Goal: Task Accomplishment & Management: Use online tool/utility

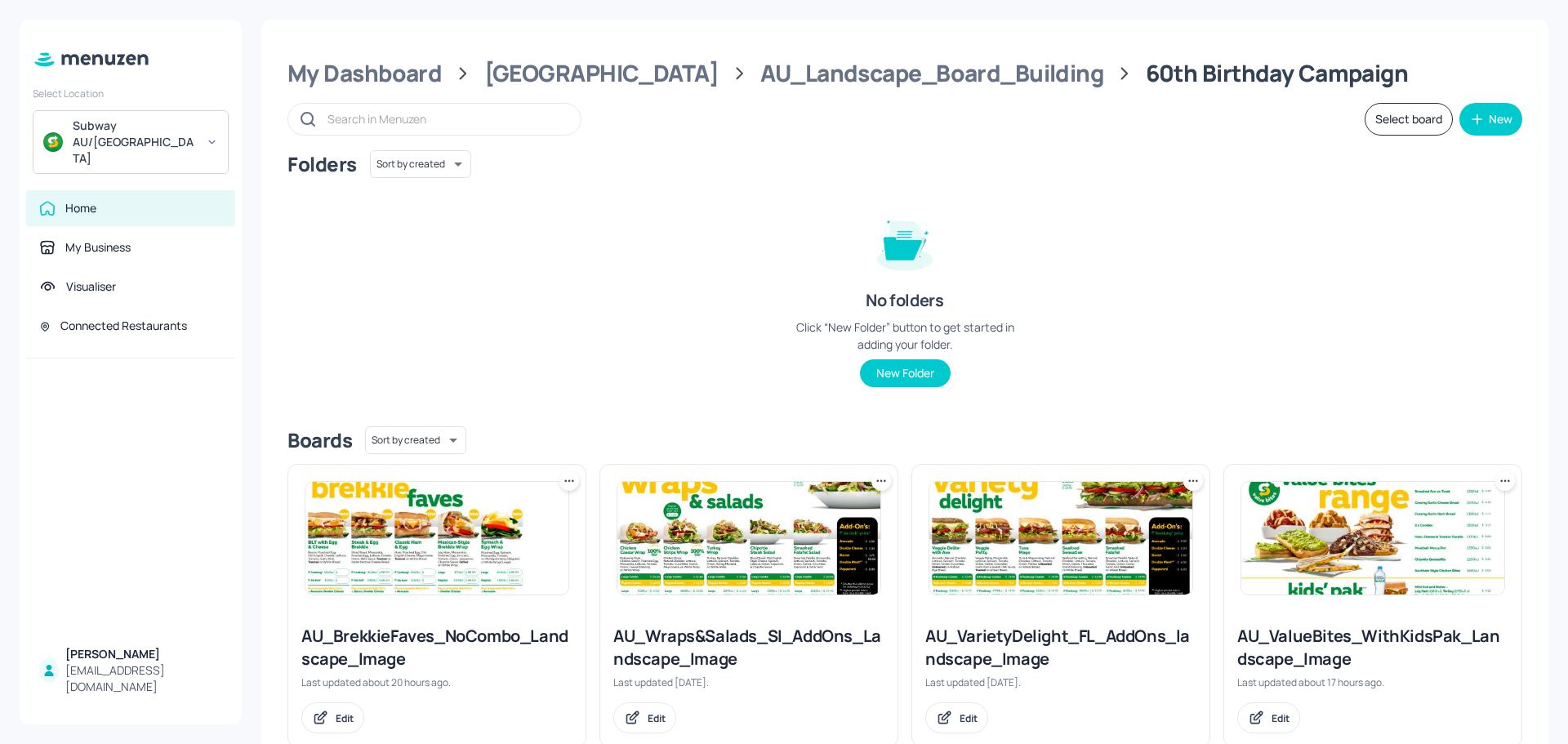
click at [381, 562] on img at bounding box center [436, 538] width 263 height 112
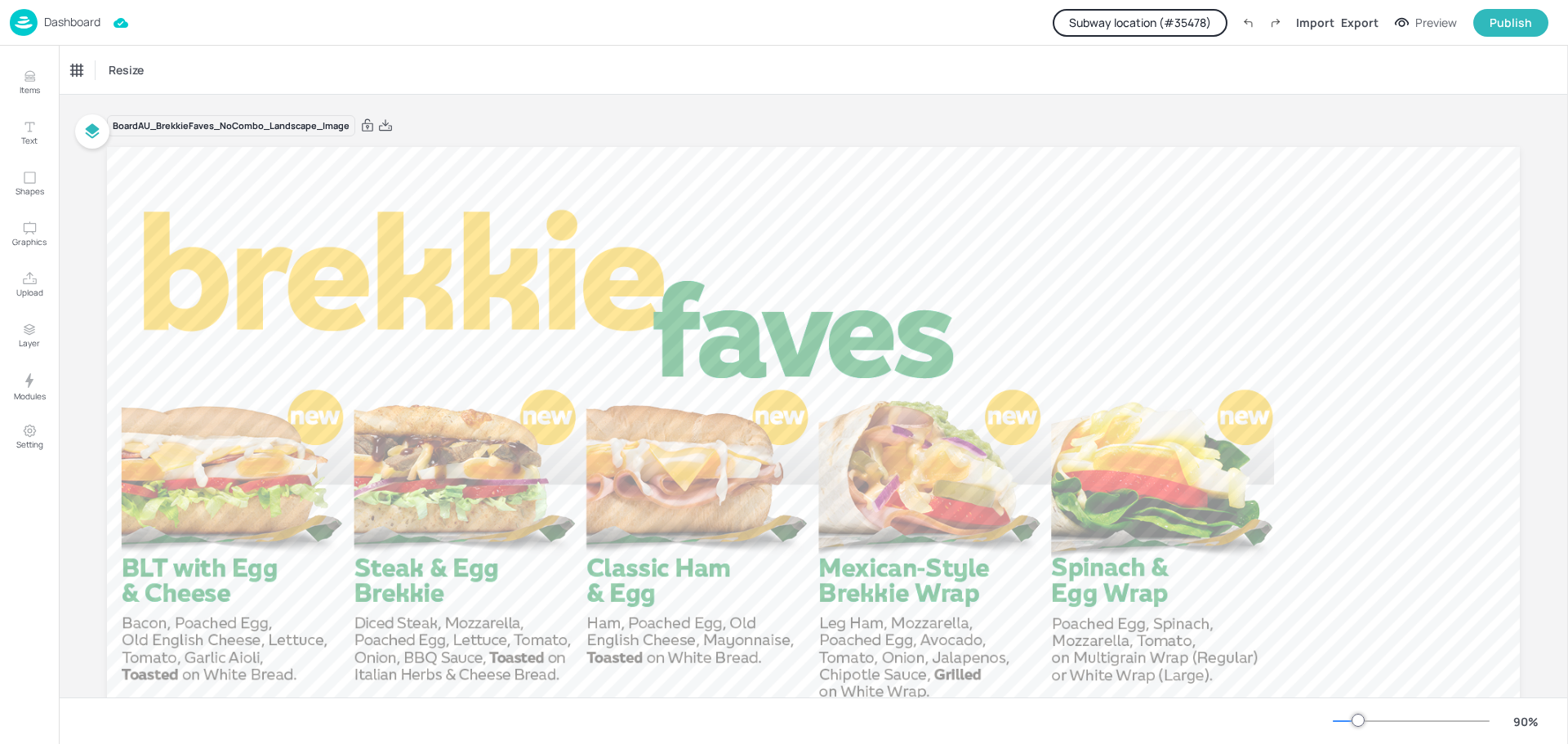
click at [1125, 24] on button "Subway location (# 35478 )" at bounding box center [1140, 22] width 175 height 27
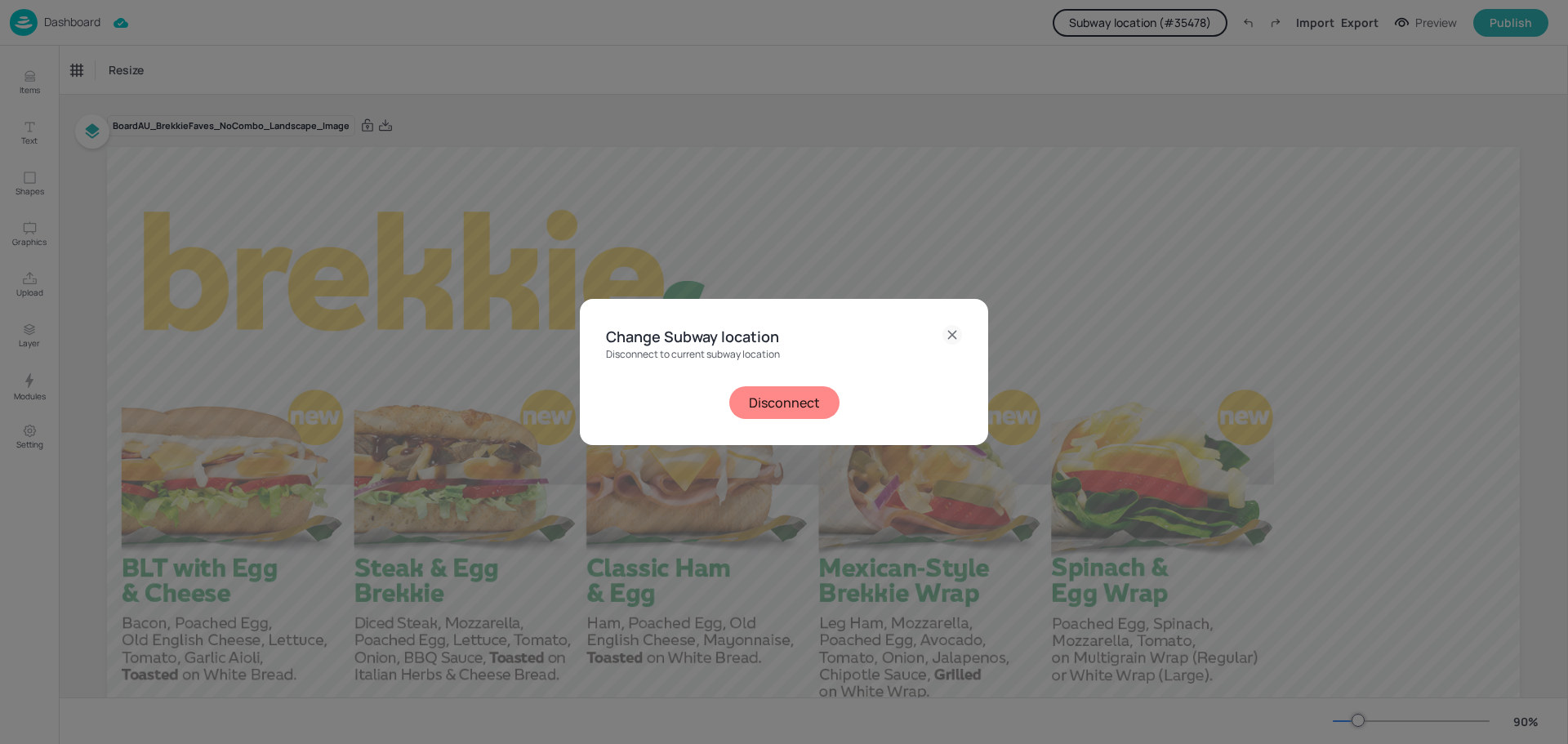
click at [803, 403] on button "Disconnect" at bounding box center [784, 402] width 110 height 32
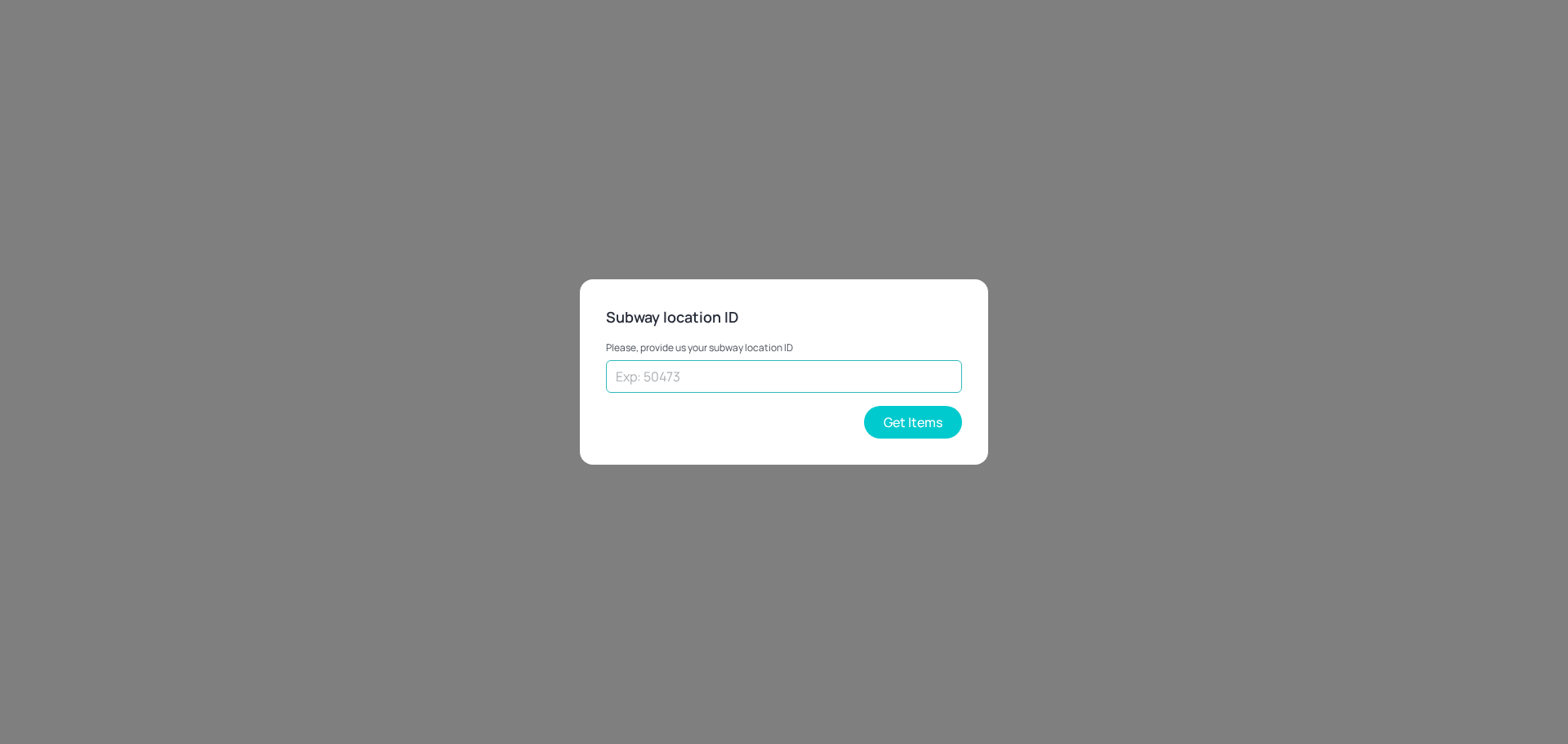
click at [732, 374] on input "text" at bounding box center [784, 375] width 356 height 32
paste input "74651"
click at [914, 423] on button "Get Items" at bounding box center [913, 421] width 98 height 32
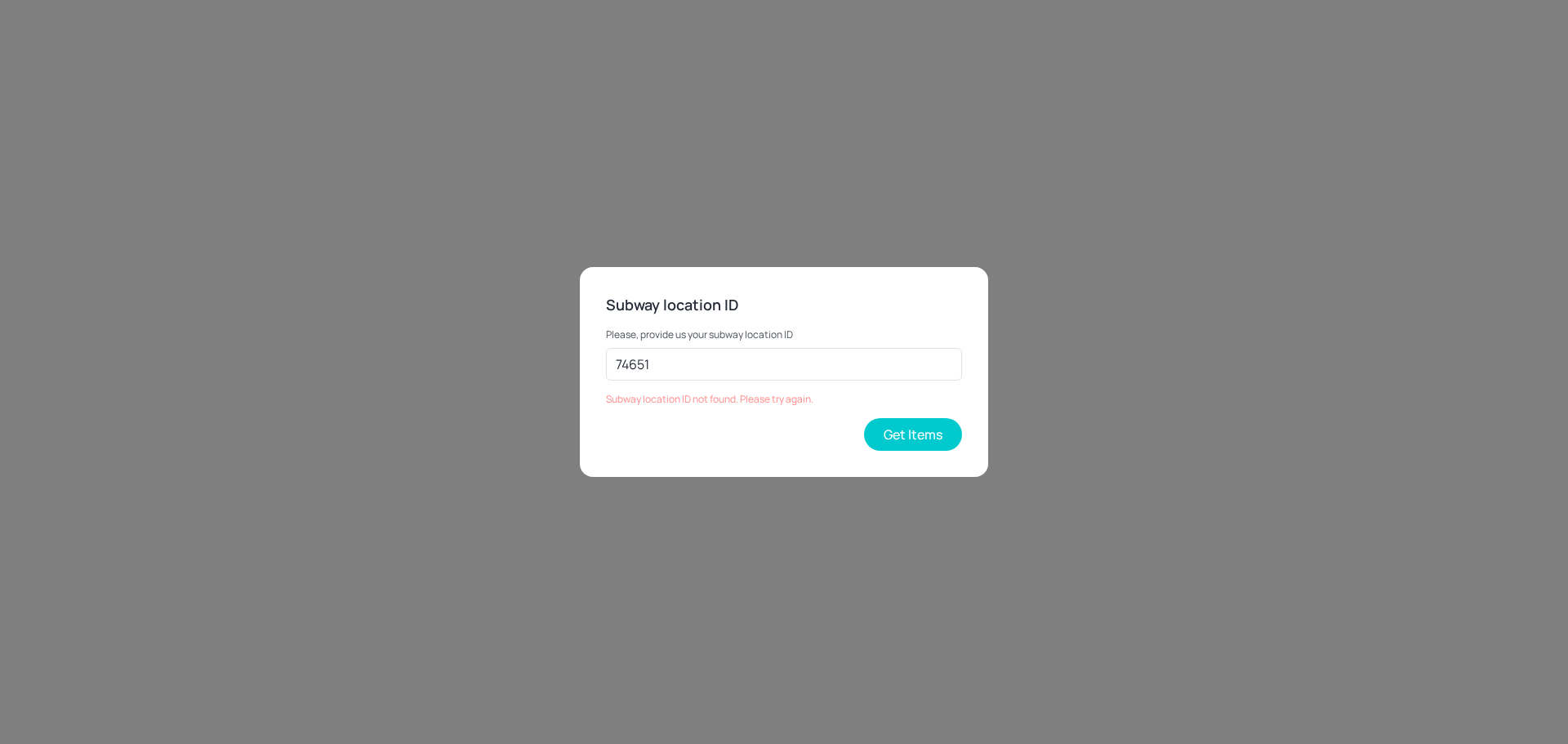
click at [758, 213] on div "Subway location ID Please, provide us your subway location ID 74651 ​ Subway lo…" at bounding box center [784, 372] width 1568 height 744
click at [738, 349] on div "Please, provide us your subway location ID 74651 ​ Subway location ID not found…" at bounding box center [784, 360] width 356 height 89
drag, startPoint x: 630, startPoint y: 365, endPoint x: 579, endPoint y: 364, distance: 51.0
click at [579, 364] on div "Subway location ID Please, provide us your subway location ID 74651 ​ Subway lo…" at bounding box center [784, 372] width 1568 height 744
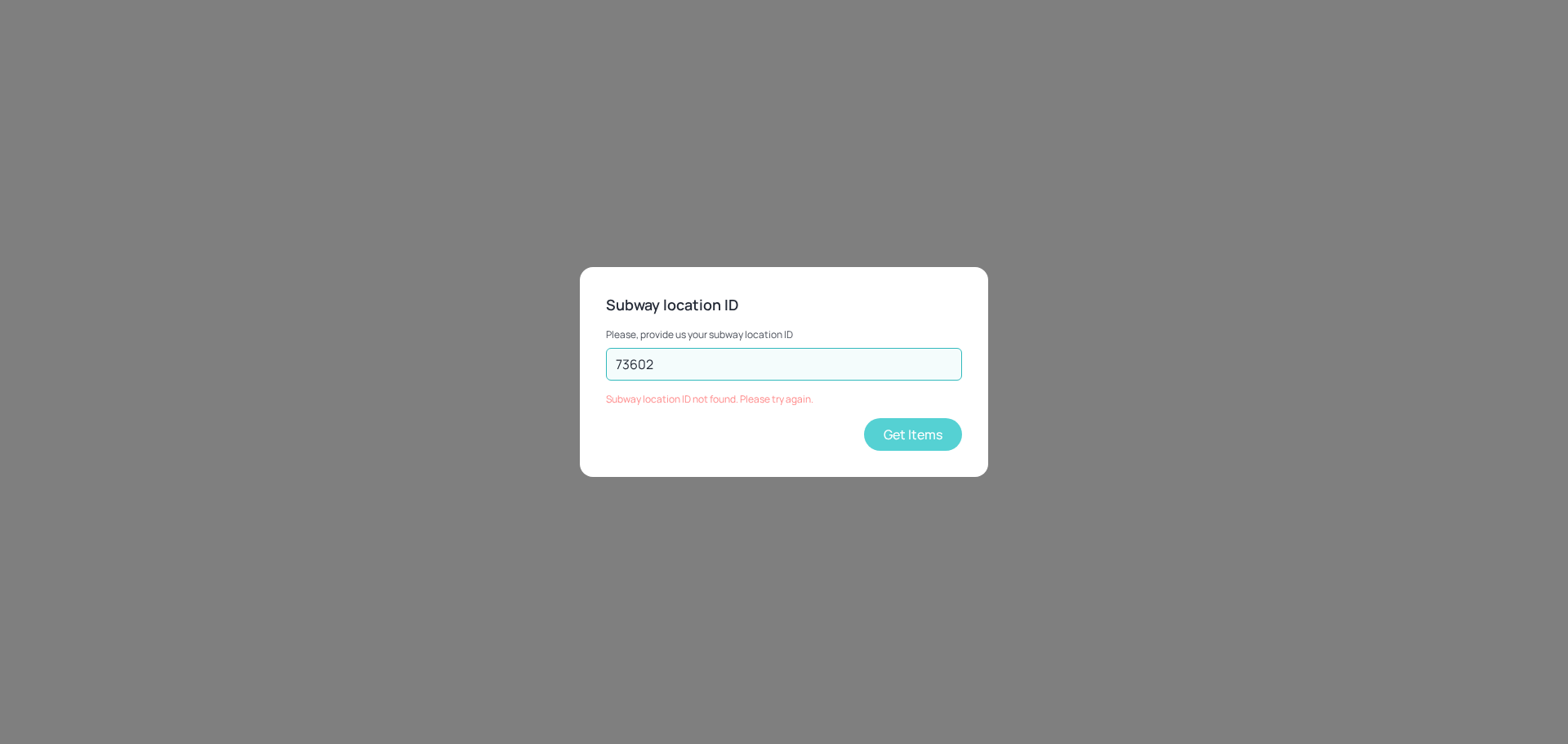
type input "73602"
click at [901, 434] on button "Get Items" at bounding box center [913, 434] width 98 height 32
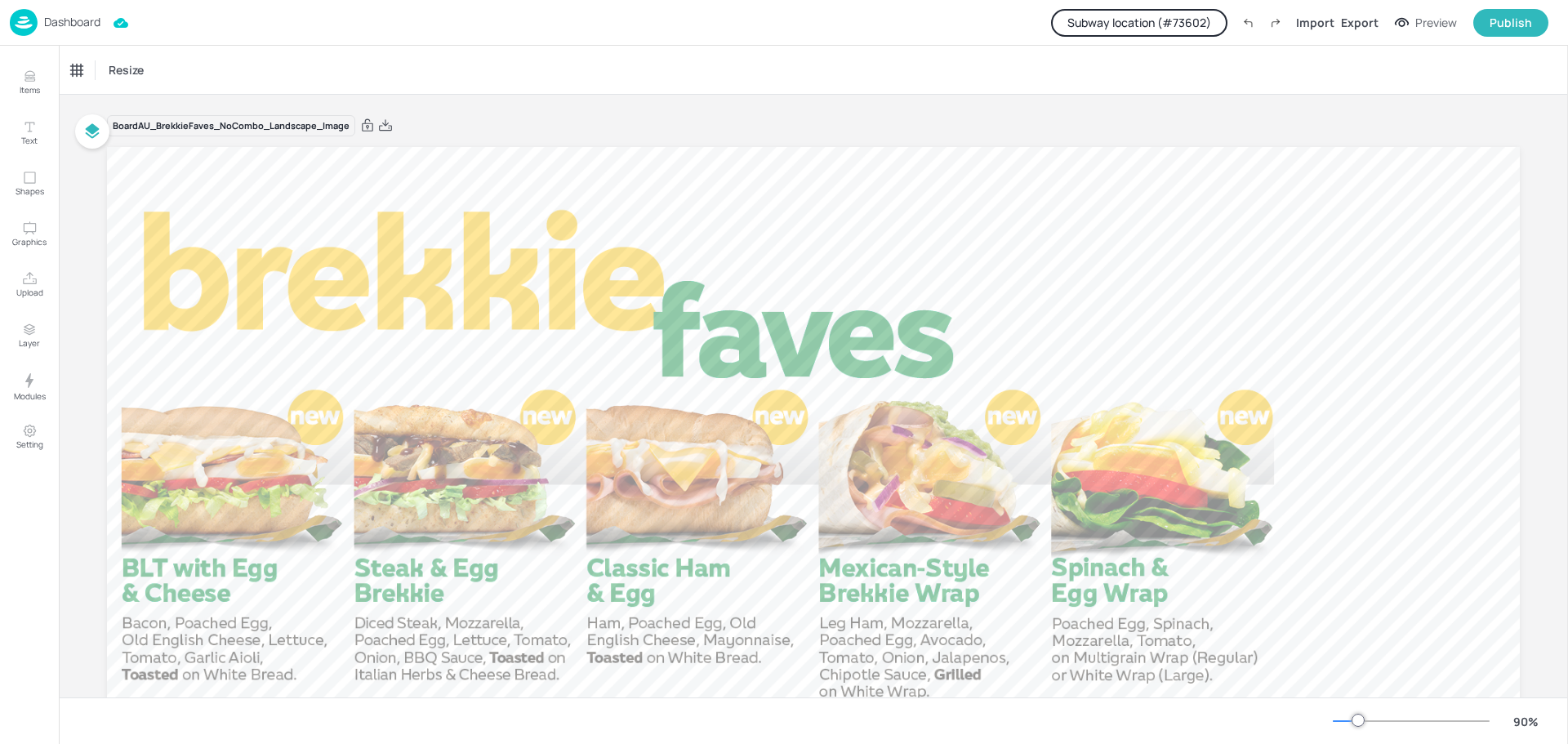
click at [73, 27] on p "Dashboard" at bounding box center [72, 22] width 57 height 12
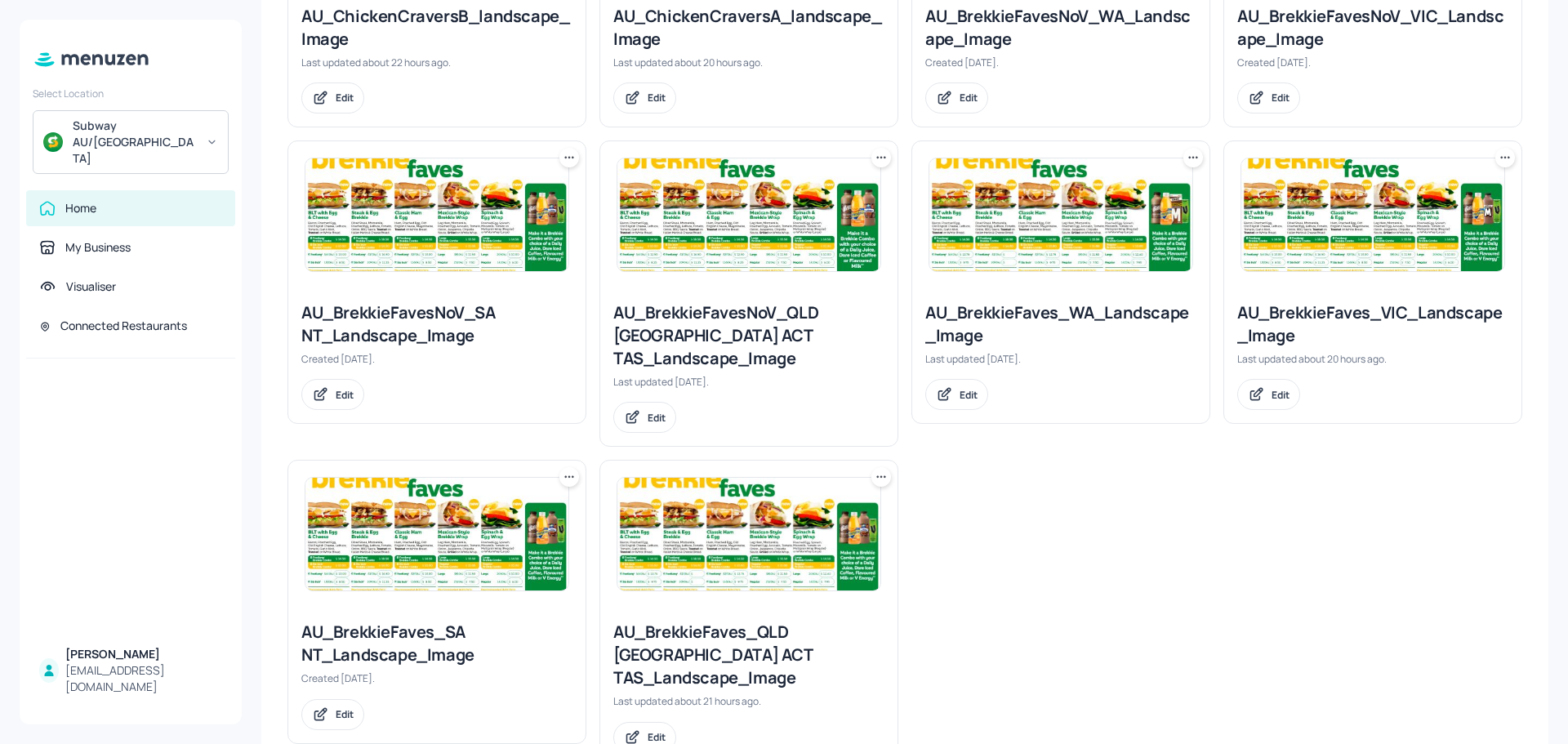
scroll to position [1230, 0]
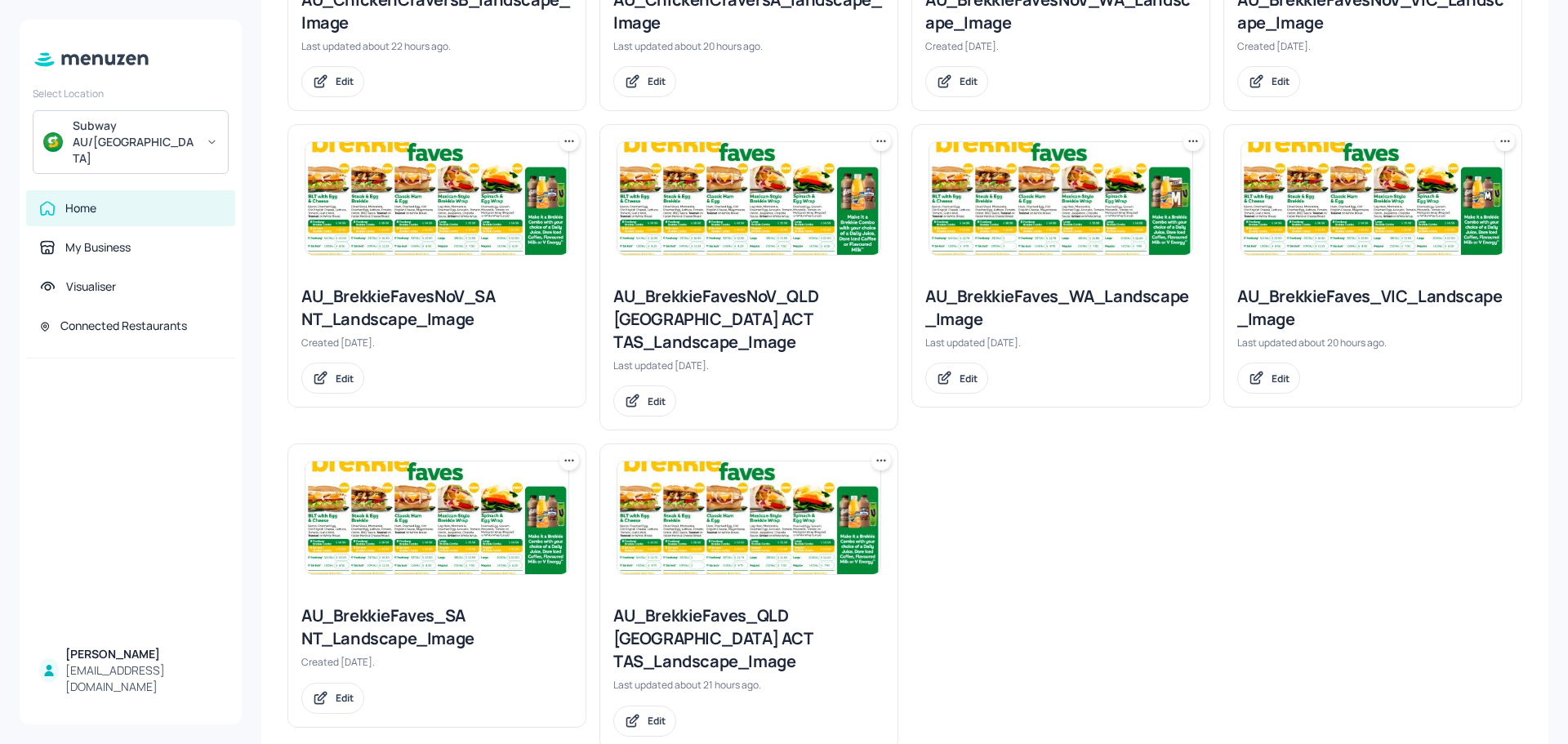
click at [725, 498] on img at bounding box center [749, 517] width 263 height 112
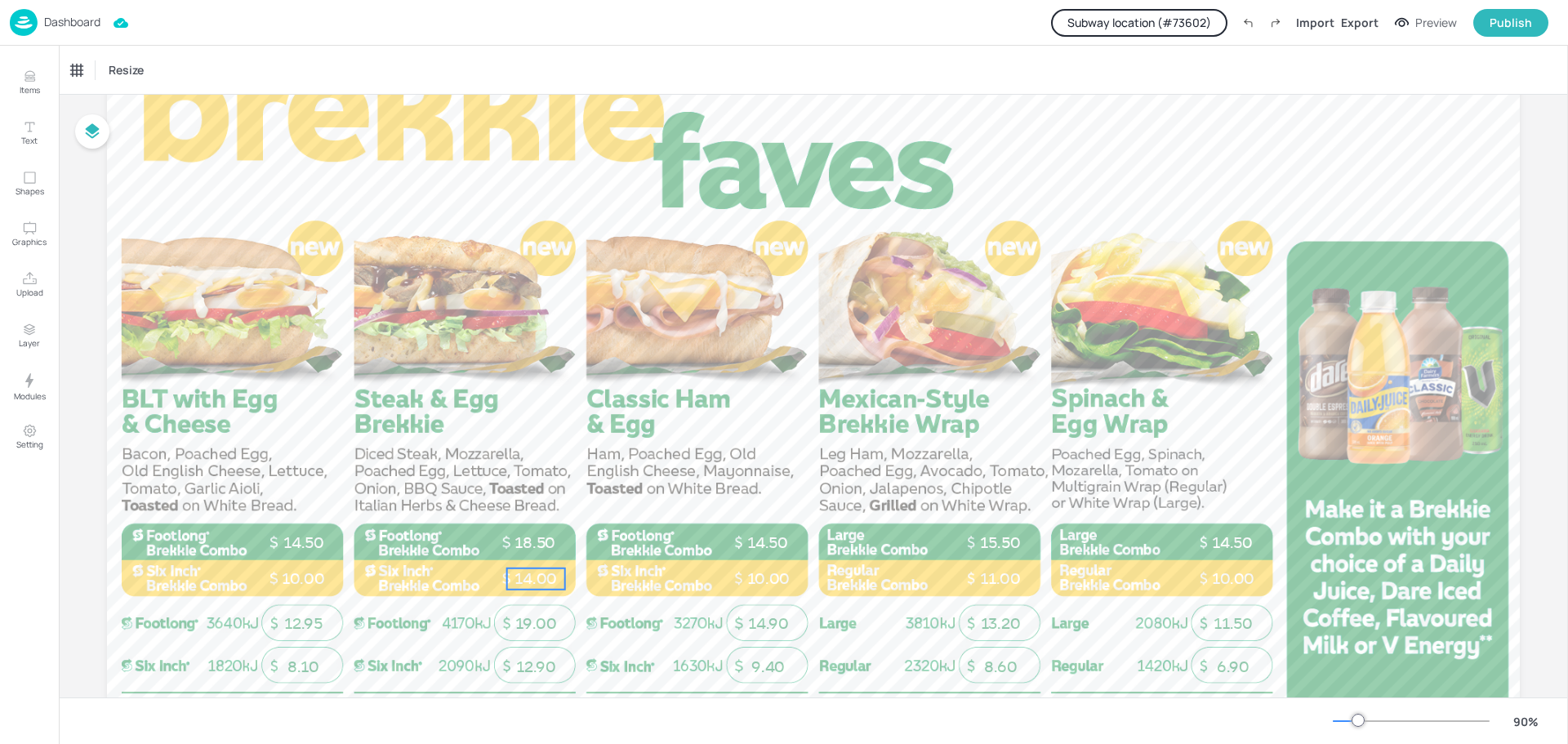
scroll to position [285, 0]
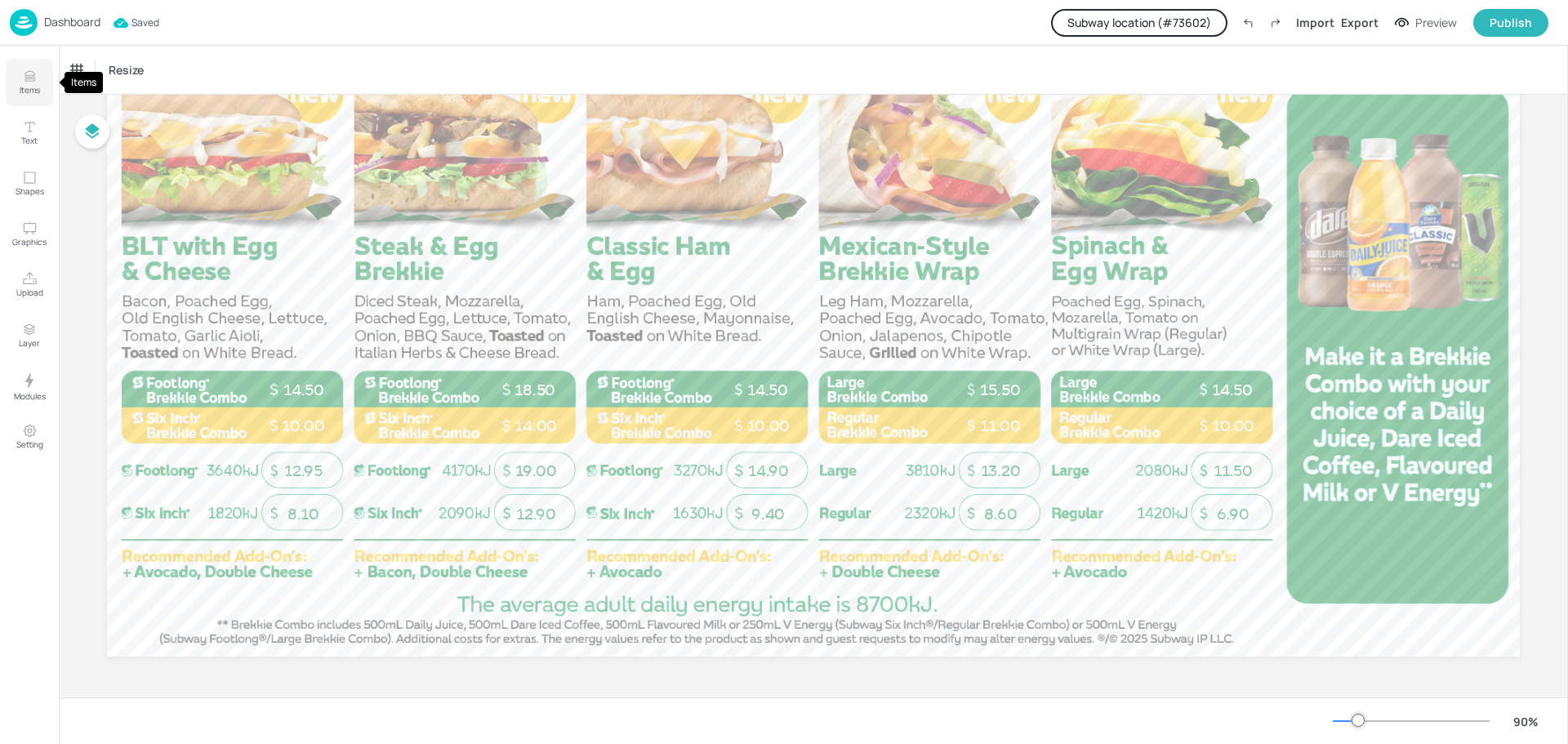
click at [23, 82] on icon "Items" at bounding box center [30, 76] width 16 height 16
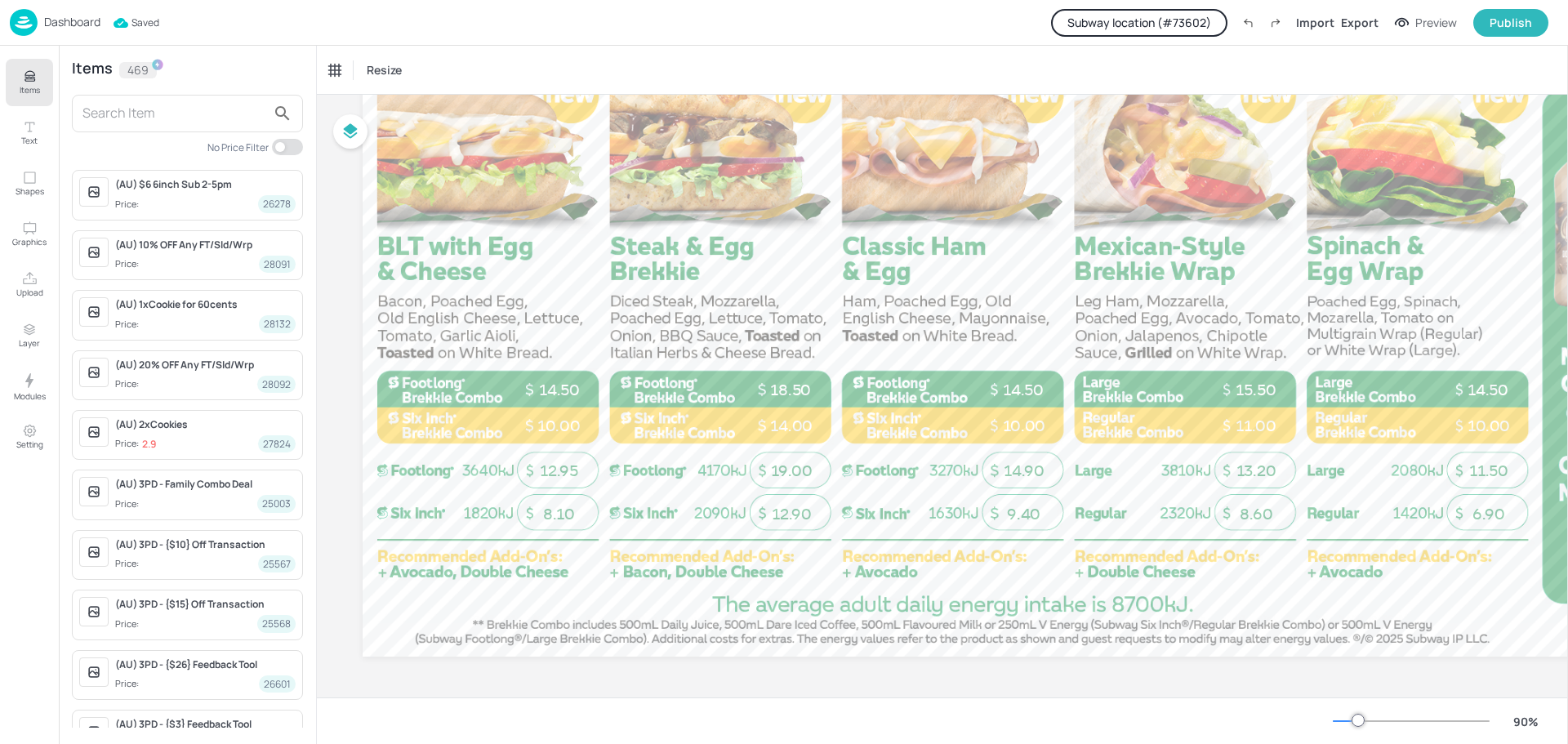
click at [142, 112] on input "text" at bounding box center [174, 113] width 184 height 26
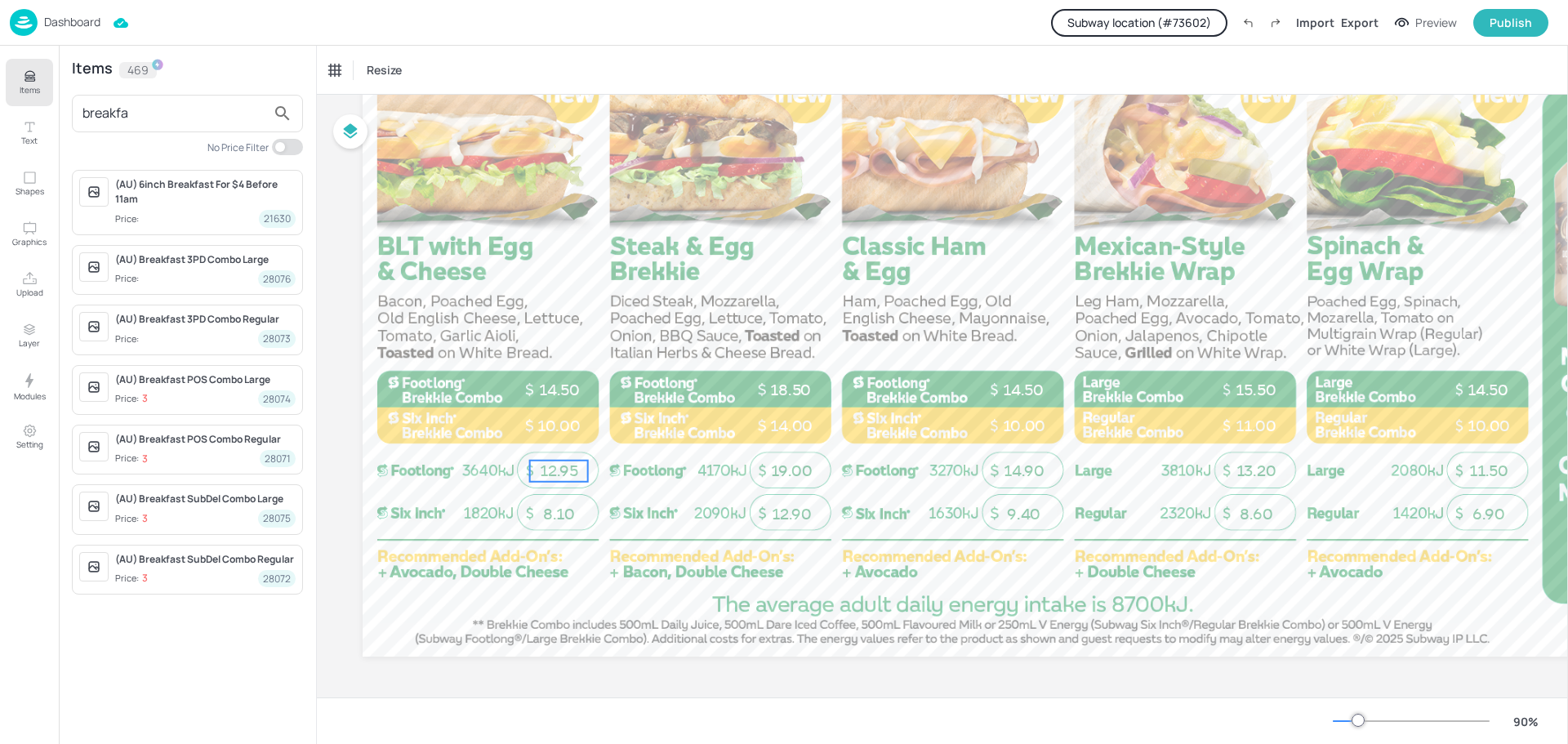
type input "breakfa"
click at [549, 471] on span "12.95" at bounding box center [558, 470] width 38 height 19
click at [587, 480] on div at bounding box center [588, 481] width 13 height 13
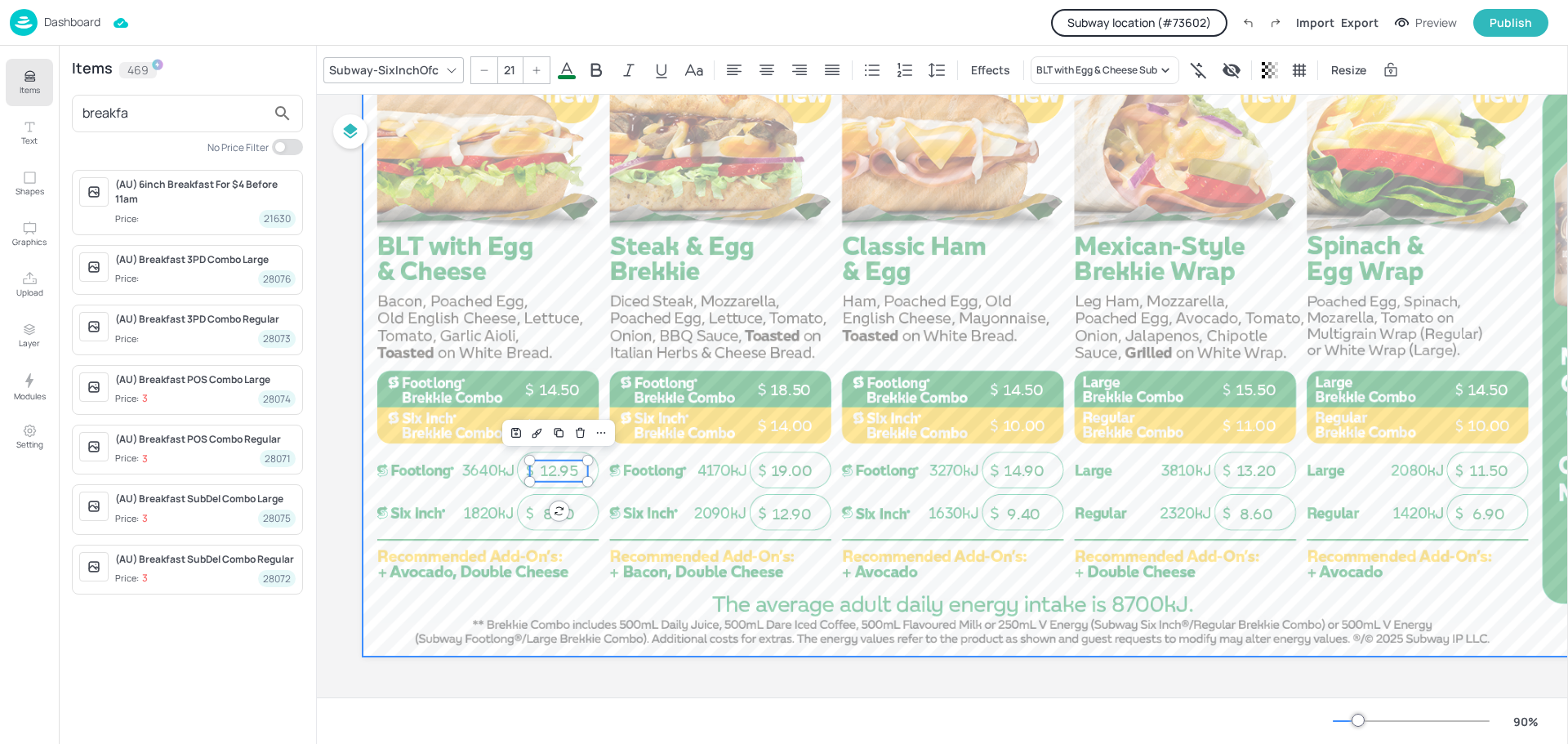
click at [456, 458] on div at bounding box center [1068, 259] width 1413 height 795
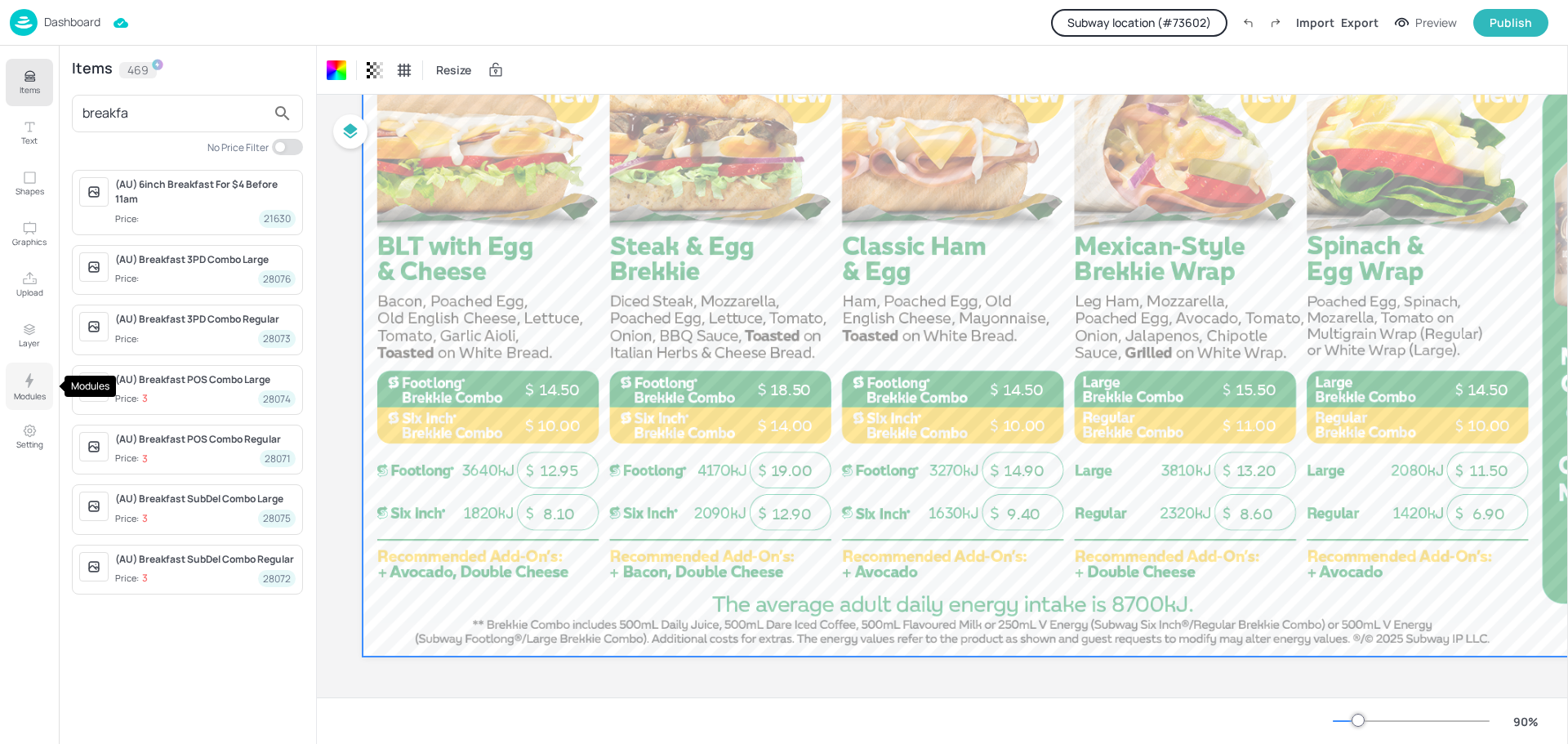
click at [28, 388] on icon "Modules" at bounding box center [29, 380] width 20 height 20
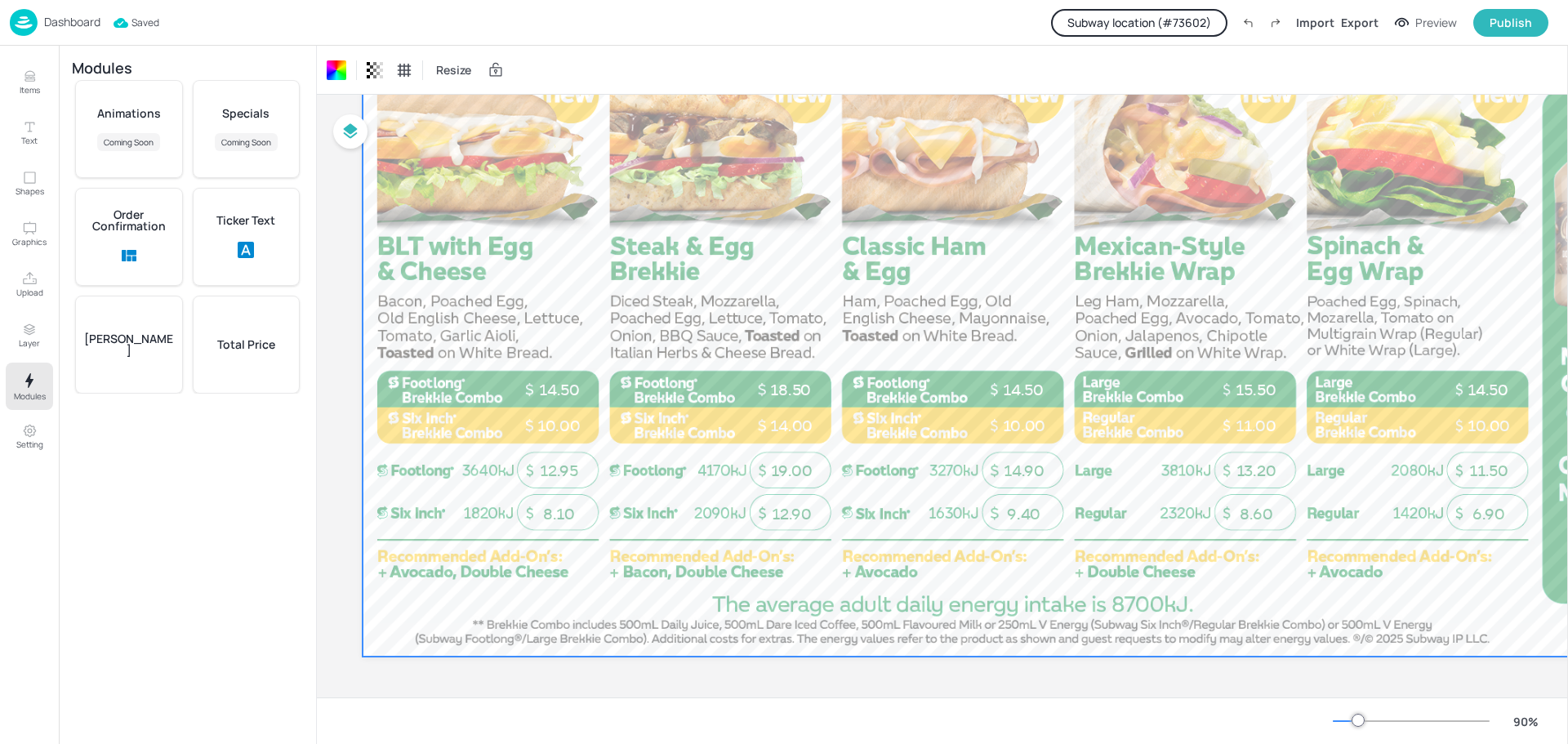
click at [231, 349] on p "Total Price" at bounding box center [245, 345] width 58 height 12
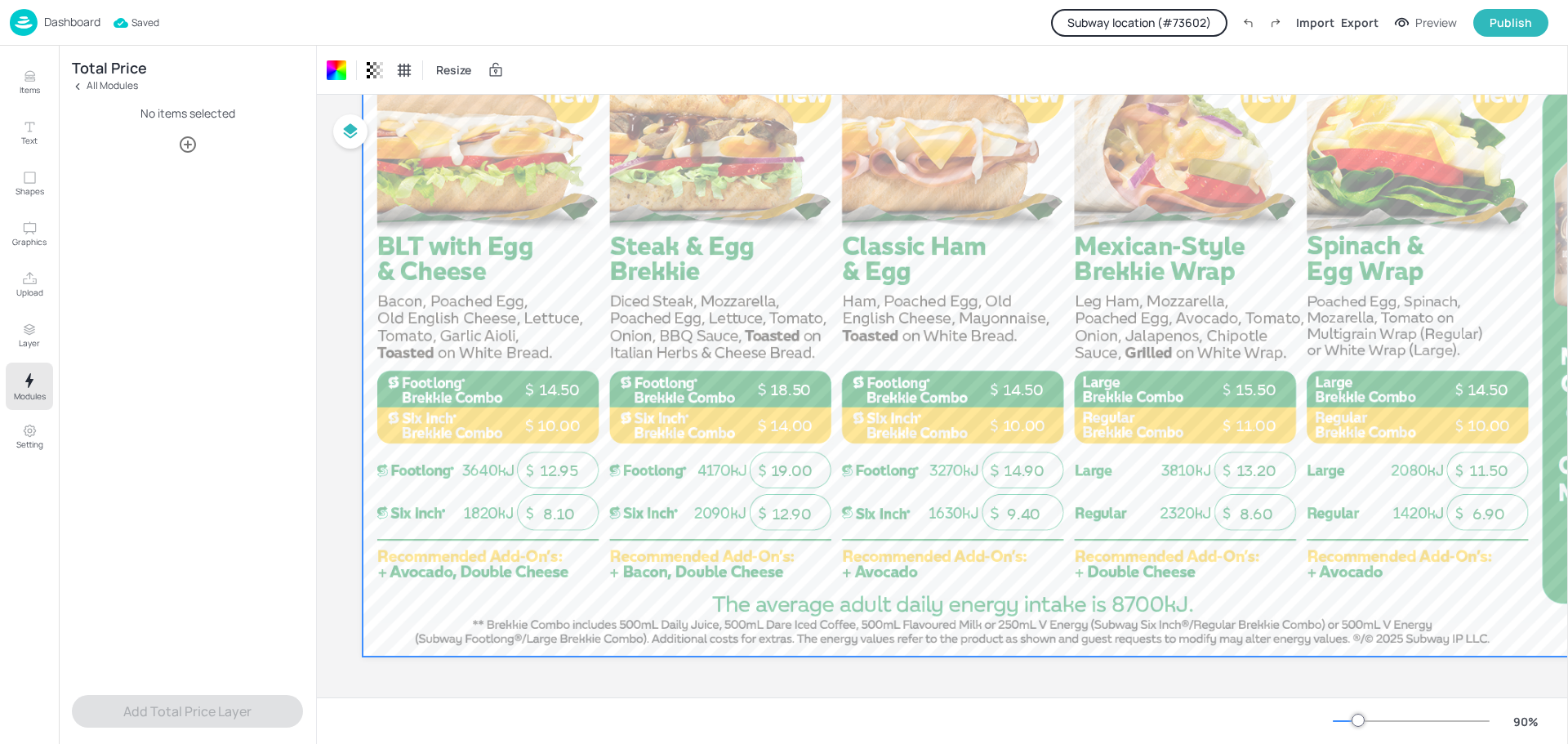
click at [182, 151] on icon "button" at bounding box center [188, 145] width 17 height 17
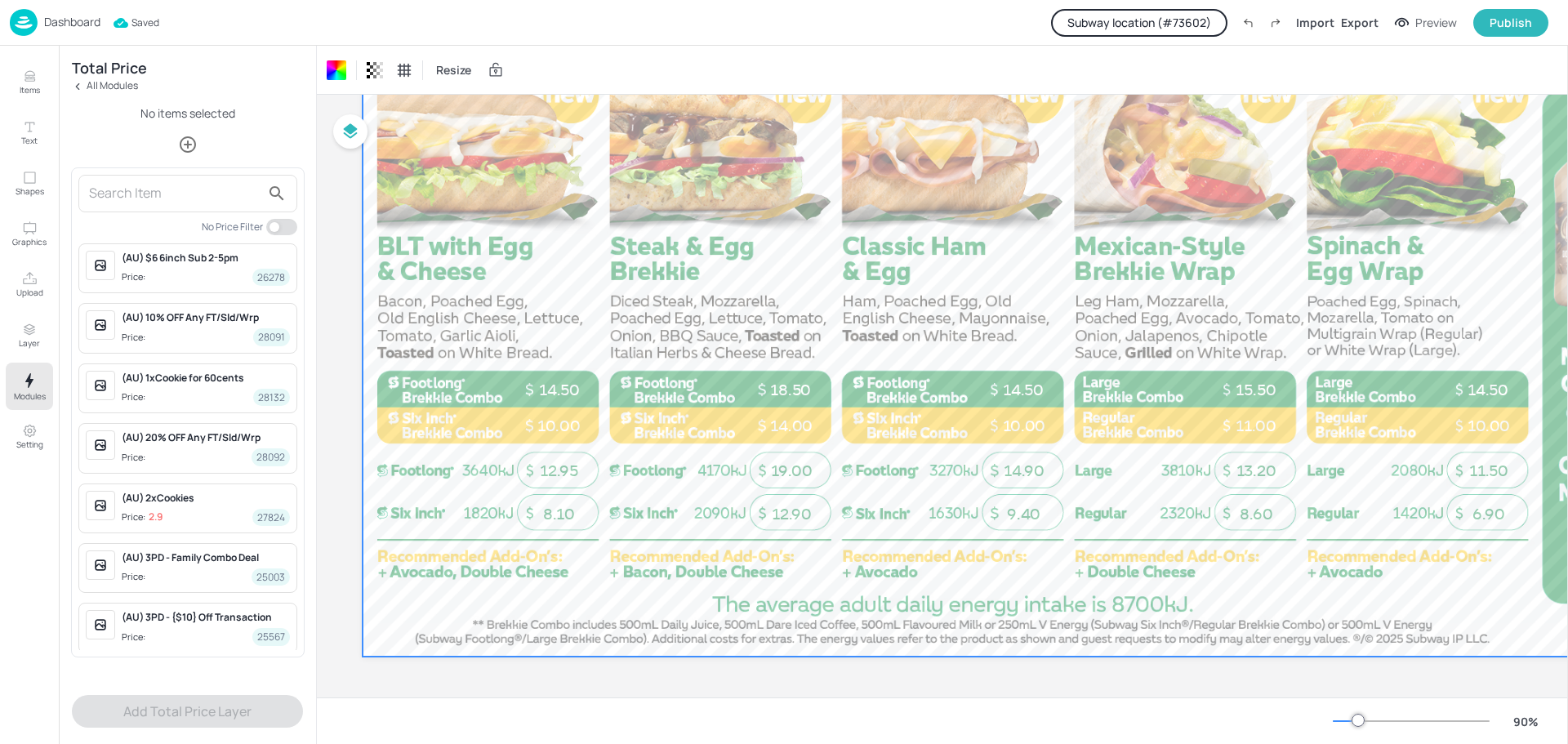
click at [164, 197] on input "text" at bounding box center [174, 194] width 171 height 26
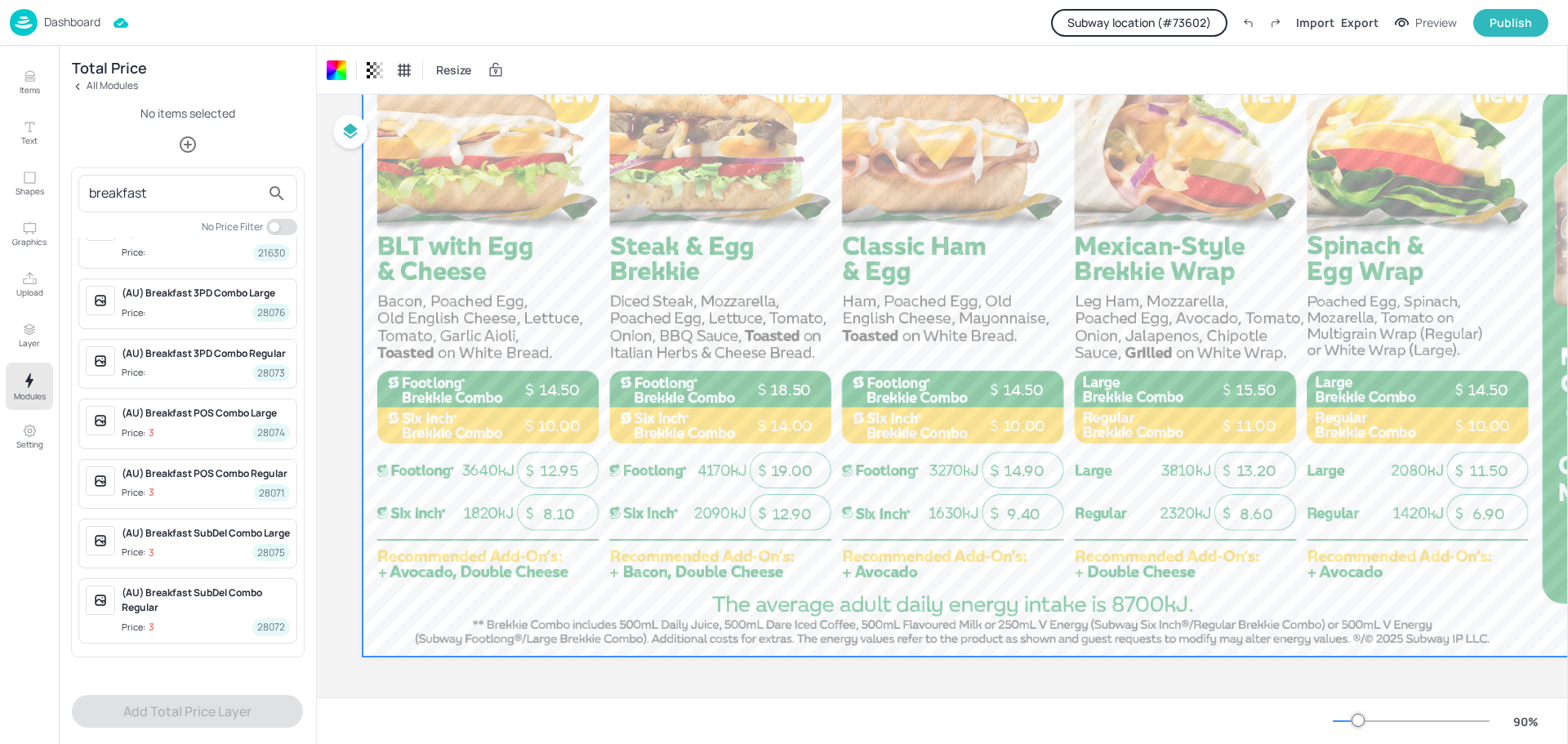
scroll to position [82, 0]
type input "breakfast"
click at [187, 406] on div "(AU) Breakfast POS Combo Large" at bounding box center [205, 413] width 168 height 15
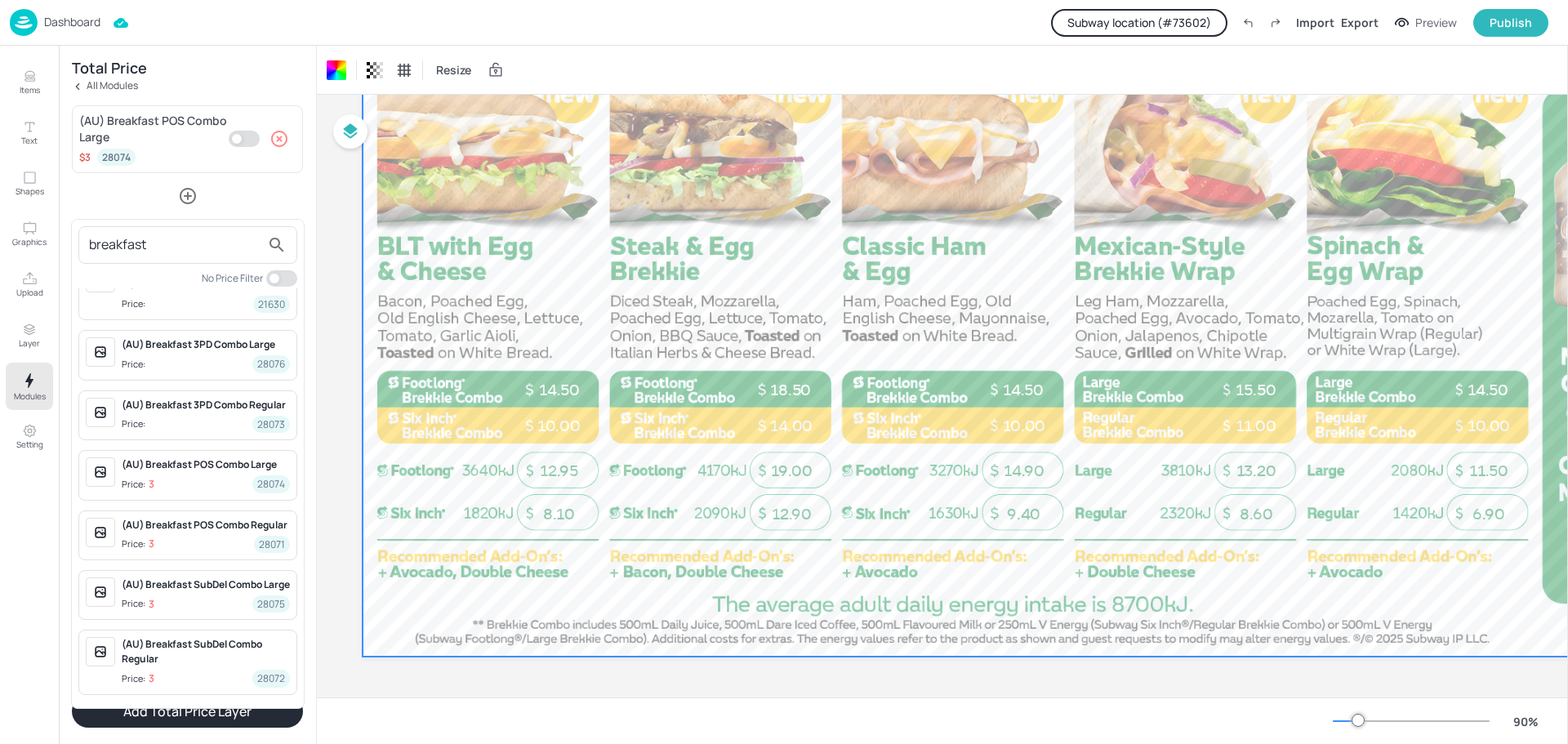
click at [244, 138] on div at bounding box center [784, 372] width 1568 height 744
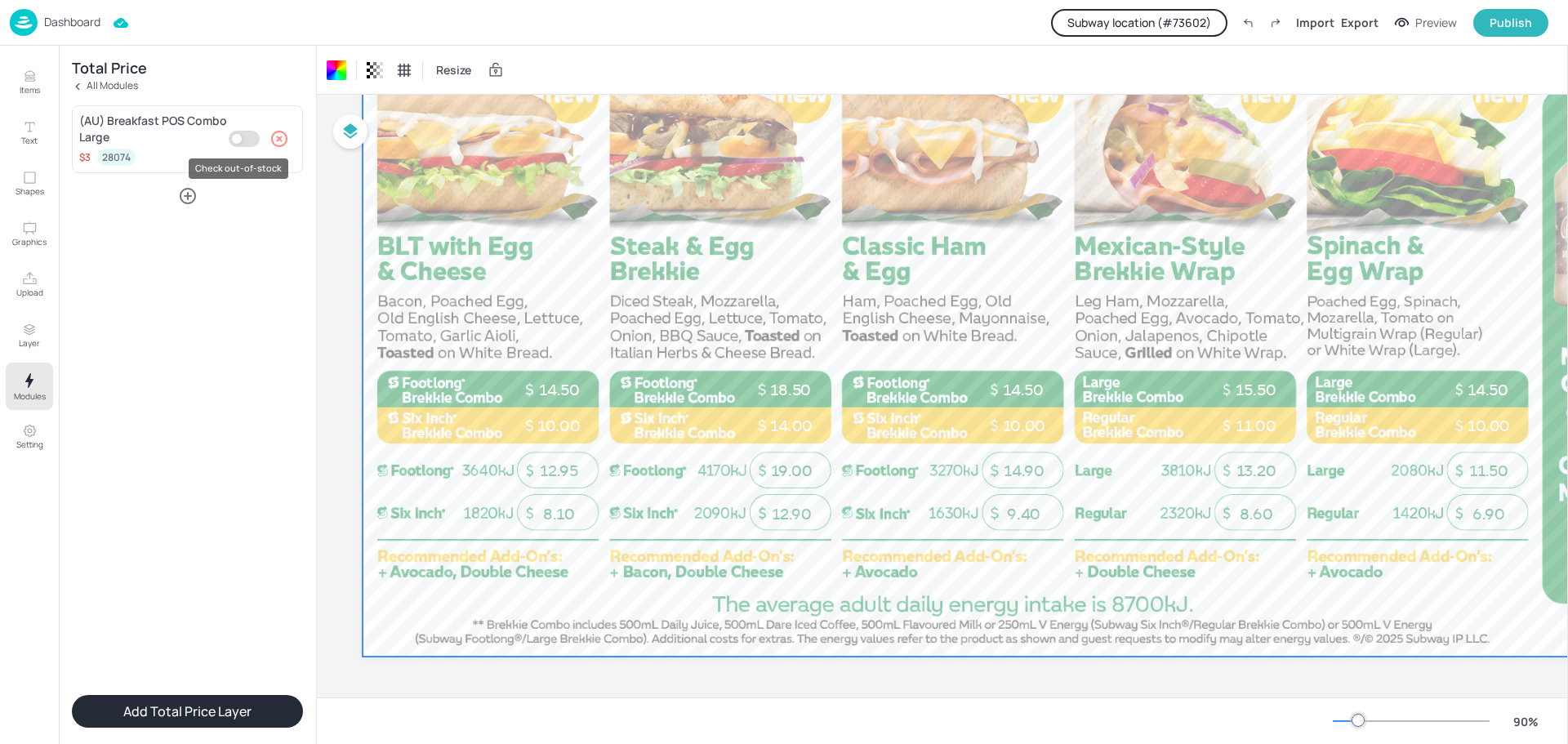
click at [240, 140] on input "Check out-of-stock" at bounding box center [237, 139] width 49 height 17
checkbox input "true"
click at [181, 192] on icon "button" at bounding box center [188, 196] width 17 height 17
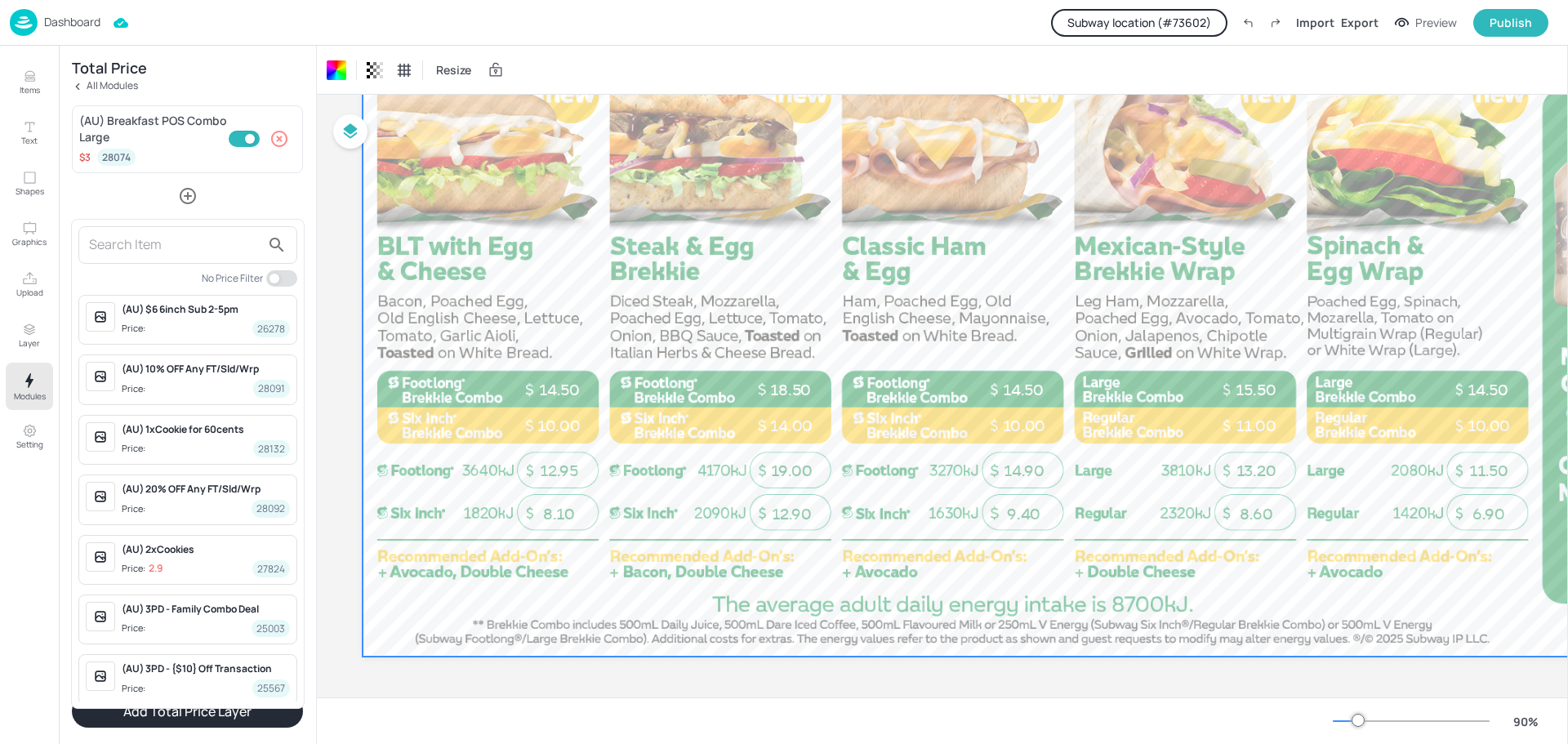
click at [174, 251] on input "text" at bounding box center [174, 244] width 171 height 26
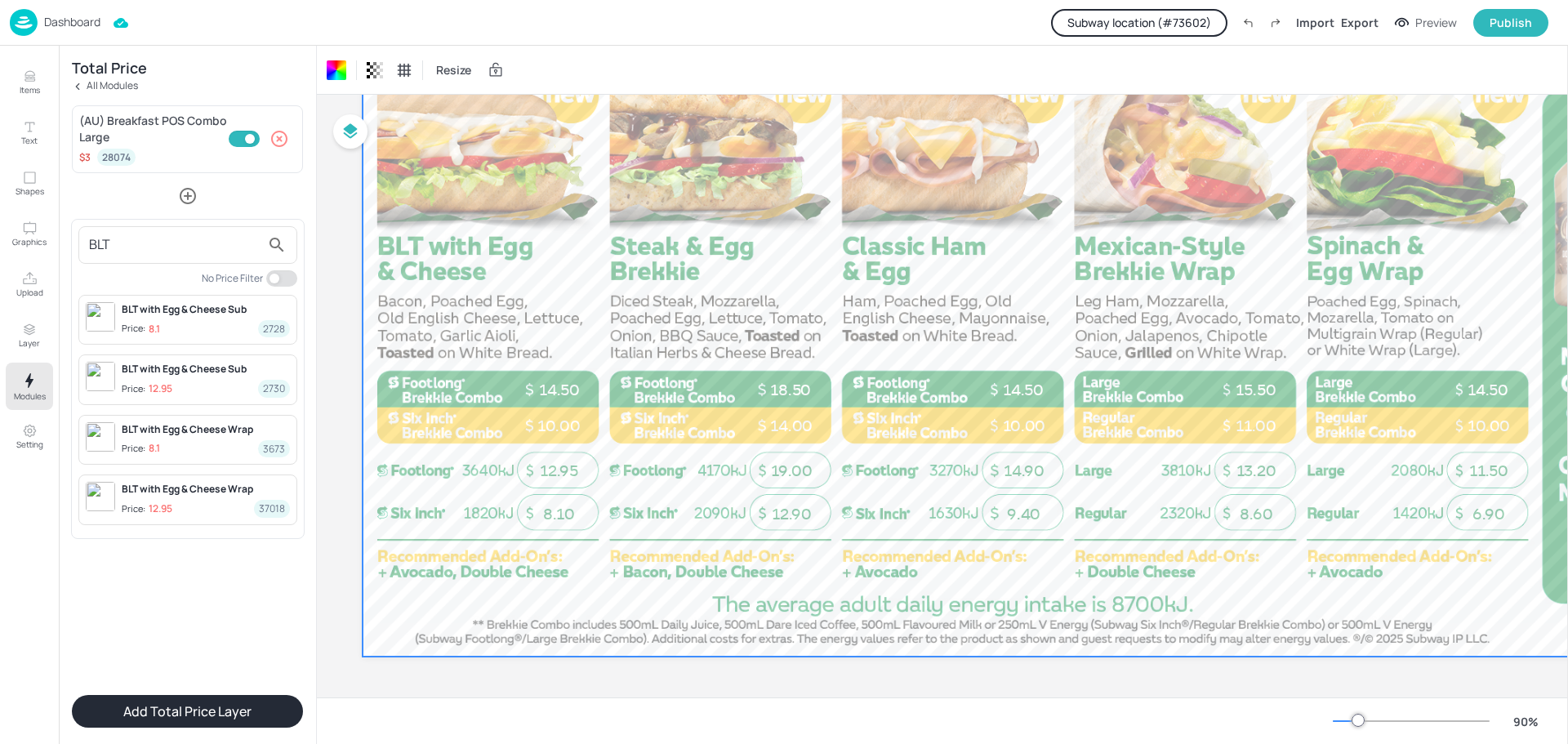
type input "BLT"
click at [194, 379] on div "BLT with Egg & Cheese Sub Price: 12.95 2730" at bounding box center [205, 379] width 168 height 35
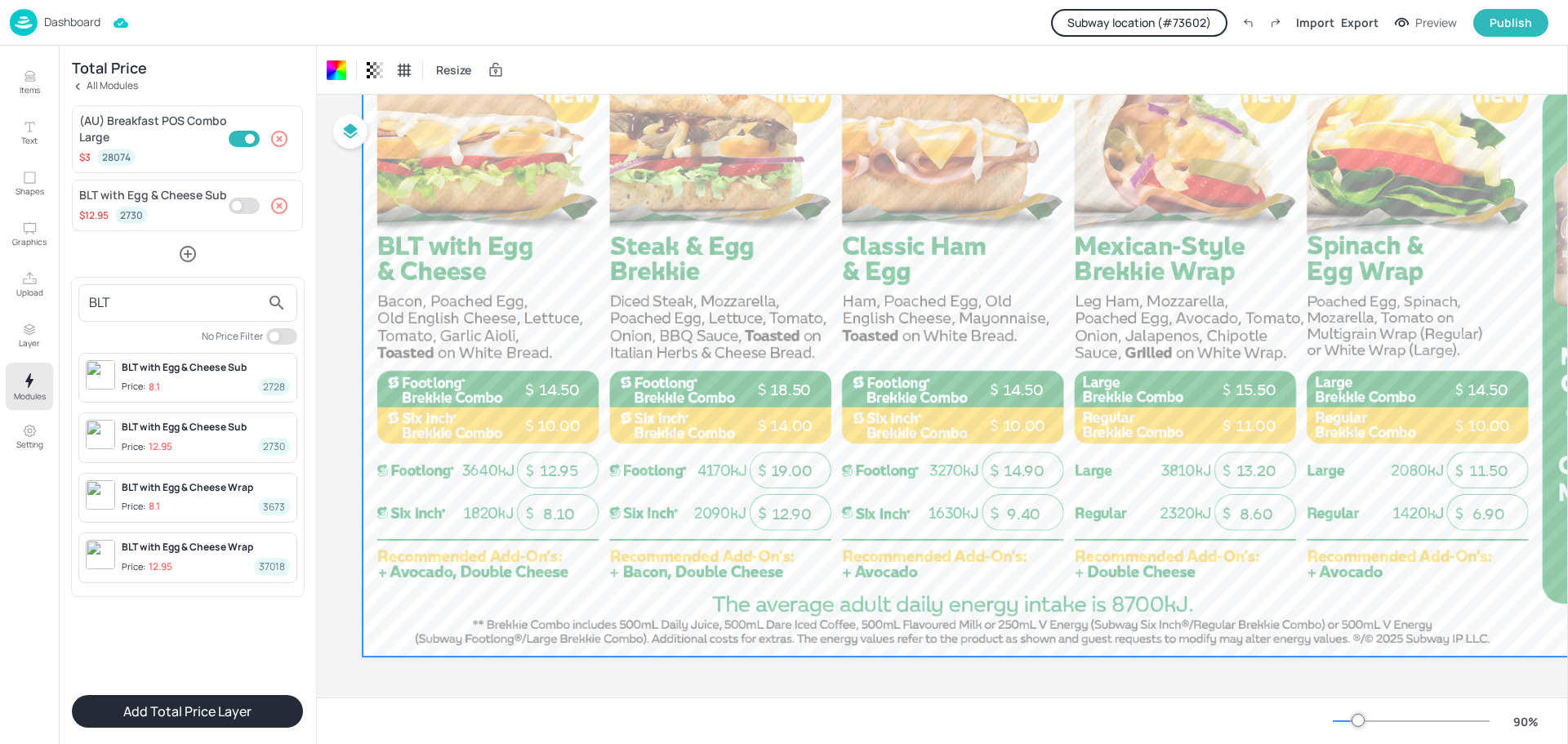
click at [236, 205] on div at bounding box center [784, 372] width 1568 height 744
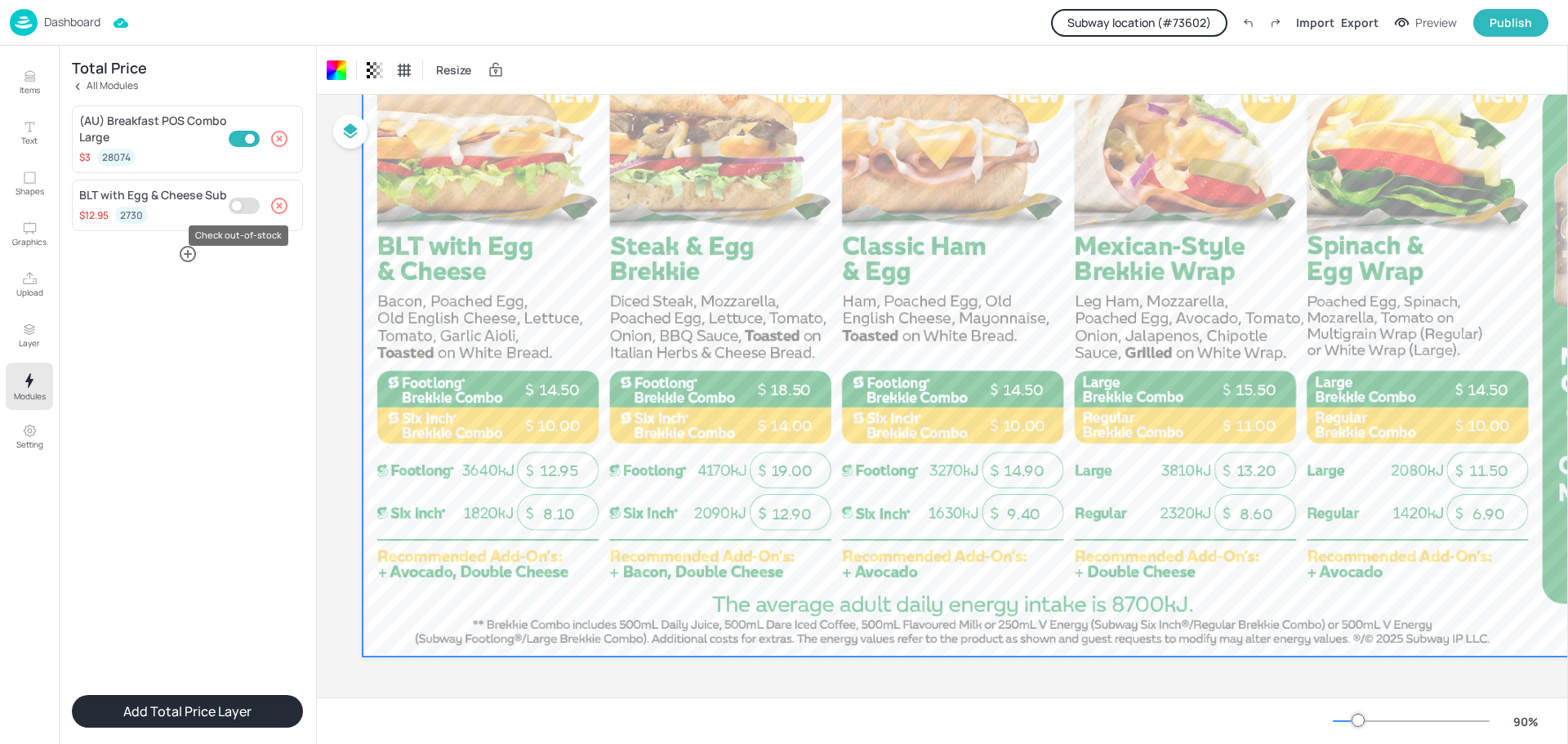
click at [241, 205] on input "Check out-of-stock" at bounding box center [237, 205] width 49 height 17
checkbox input "true"
click at [205, 712] on button "Add Total Price Layer" at bounding box center [188, 711] width 231 height 32
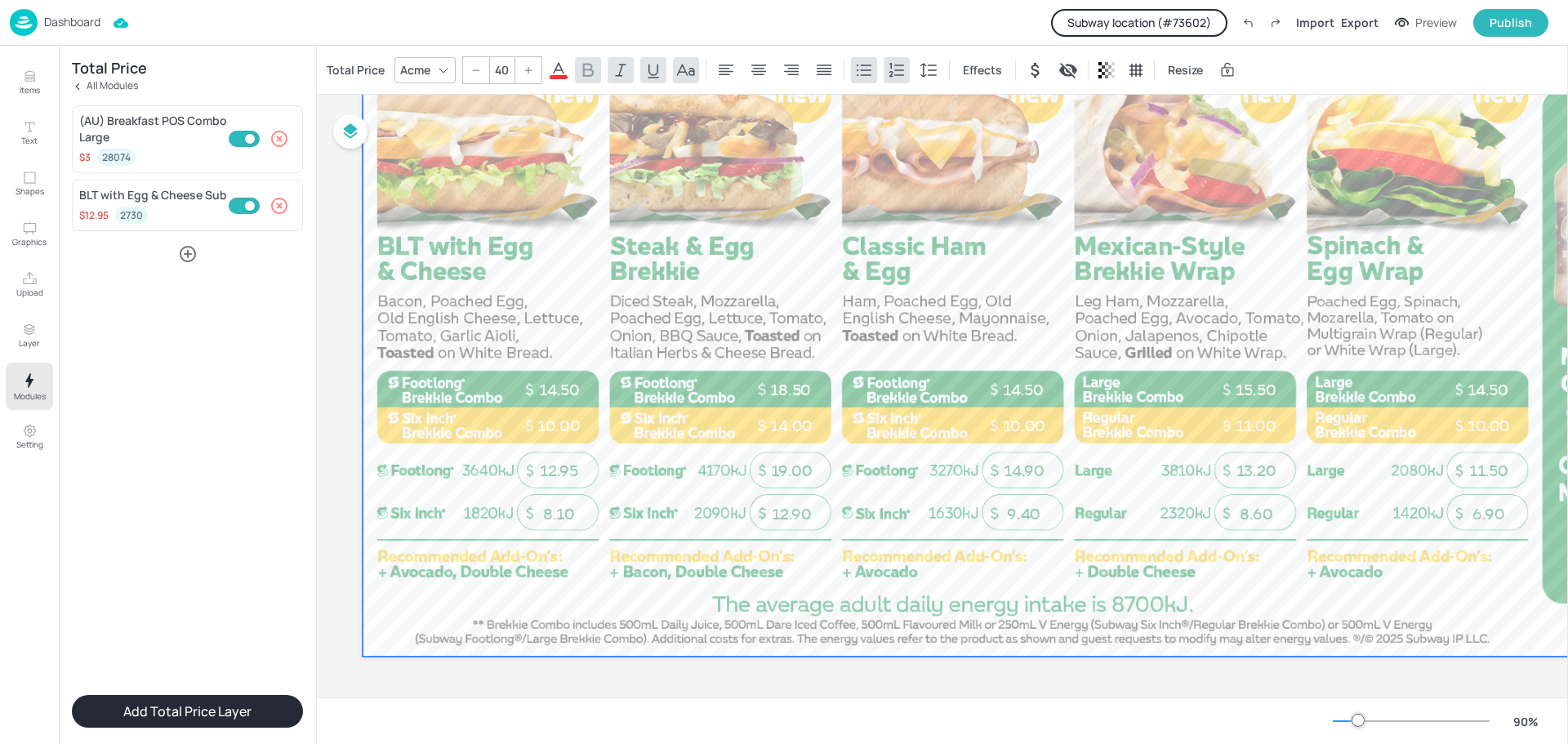
scroll to position [290, 0]
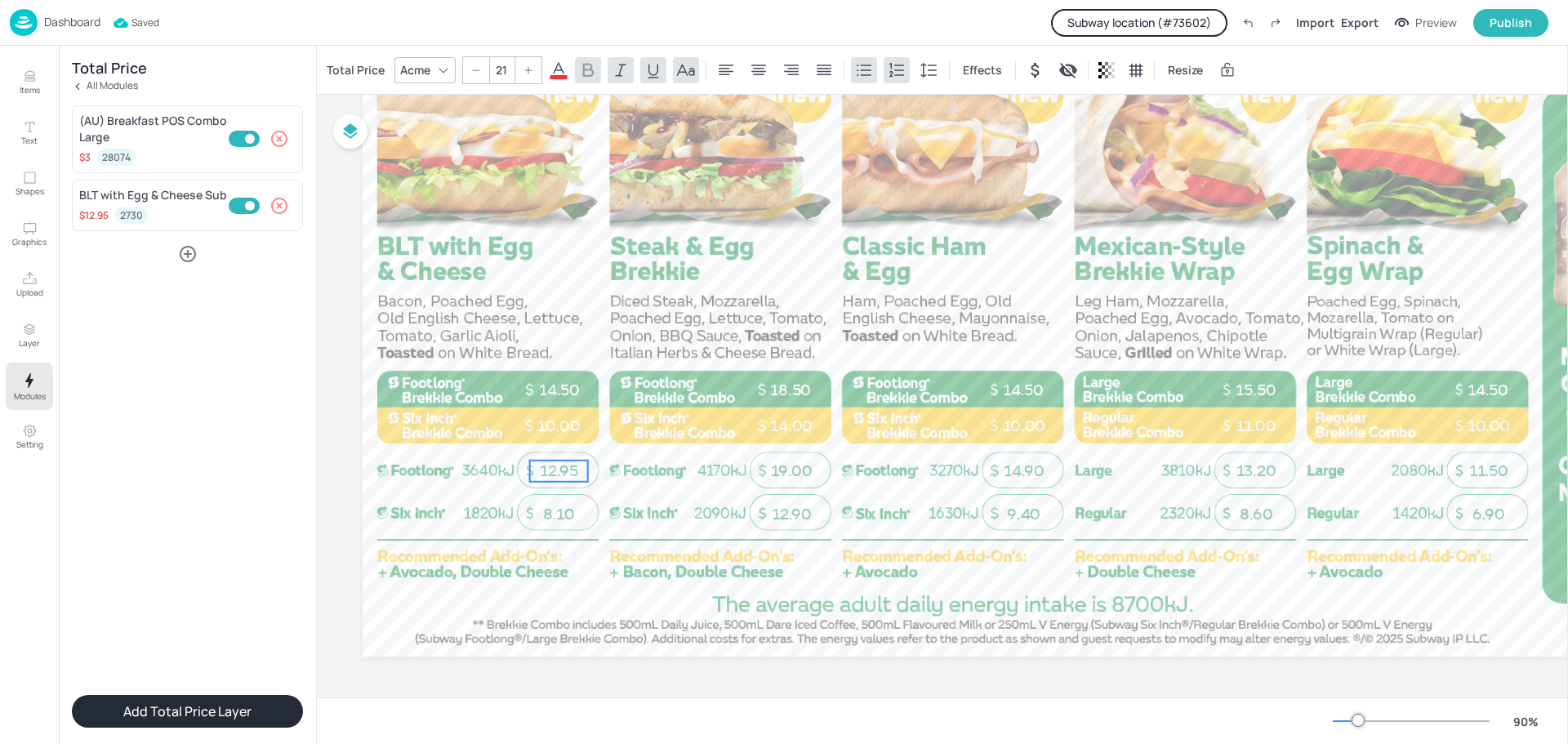
click at [563, 461] on span "12.95" at bounding box center [558, 470] width 38 height 19
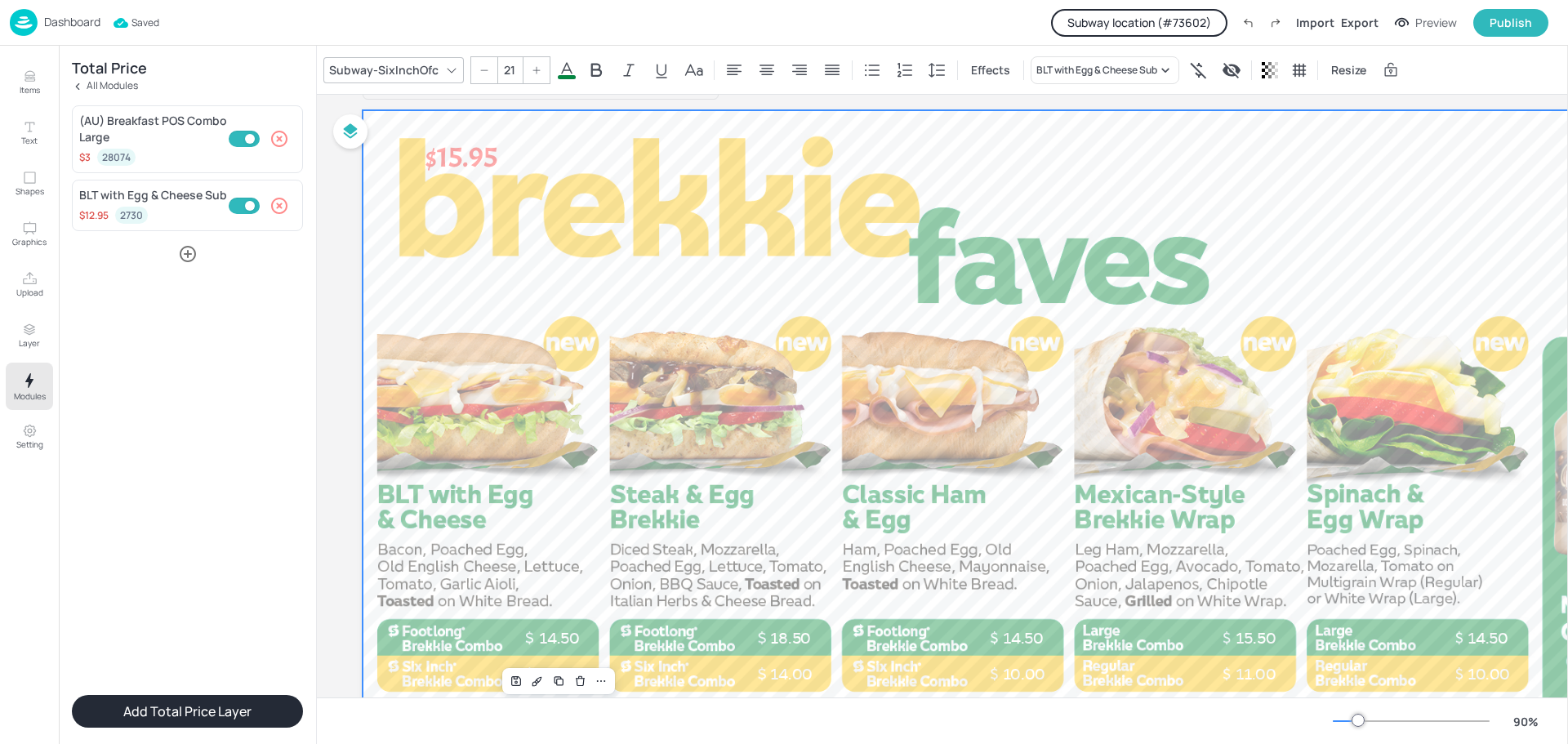
scroll to position [0, 0]
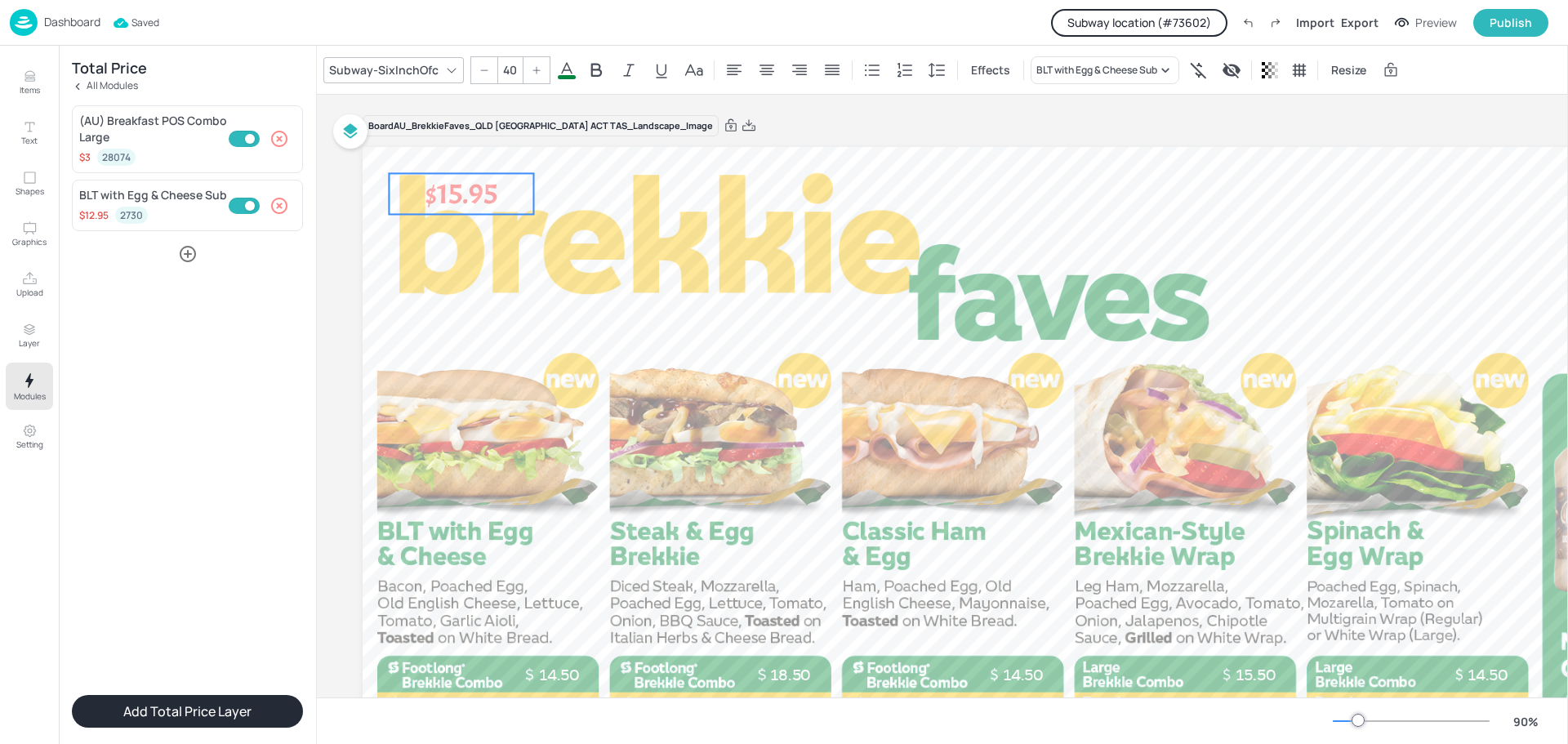
click at [477, 197] on p "$15.95" at bounding box center [461, 194] width 145 height 41
click at [498, 69] on input "40" at bounding box center [501, 69] width 22 height 26
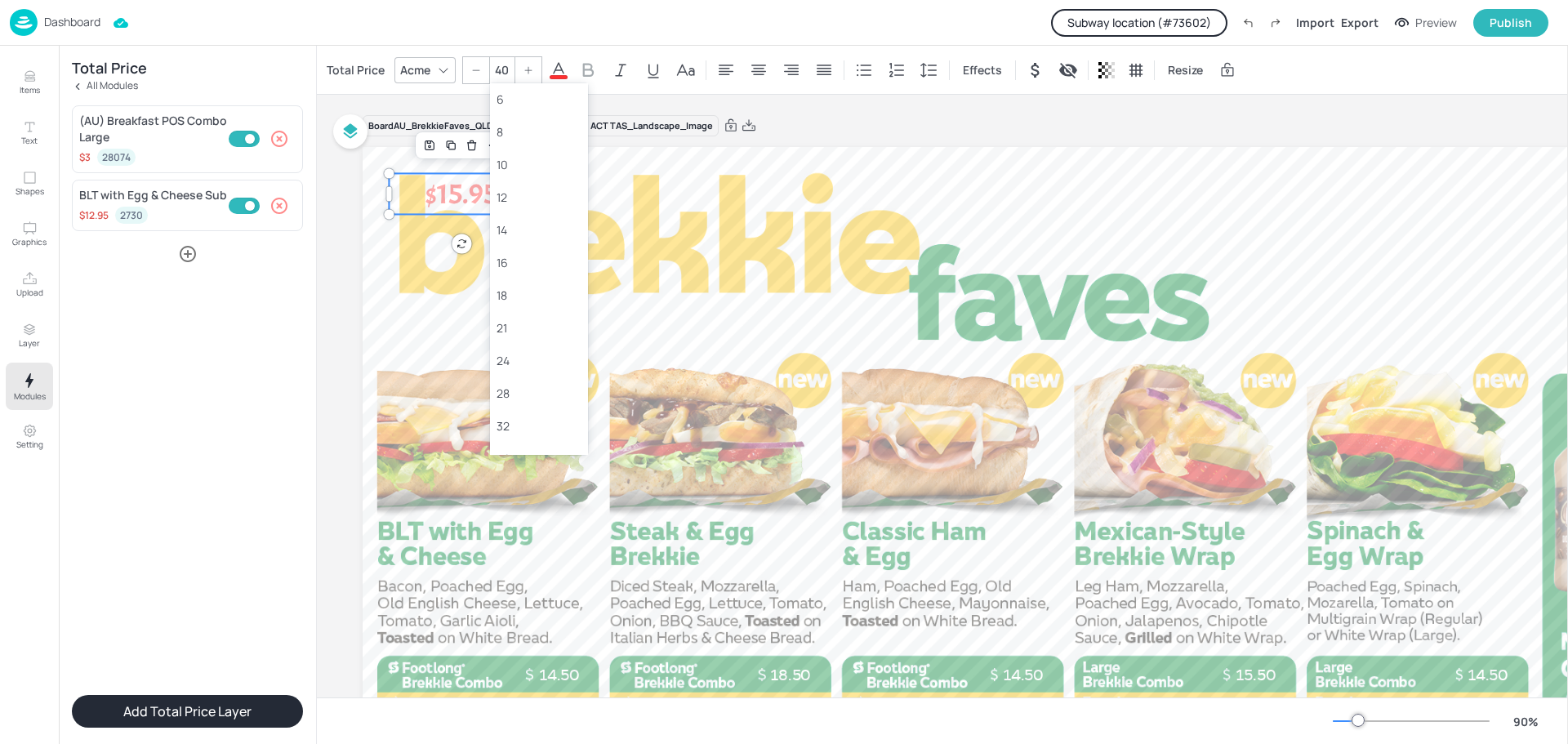
click at [498, 69] on input "40" at bounding box center [501, 69] width 22 height 26
click at [512, 321] on div "21" at bounding box center [539, 328] width 85 height 18
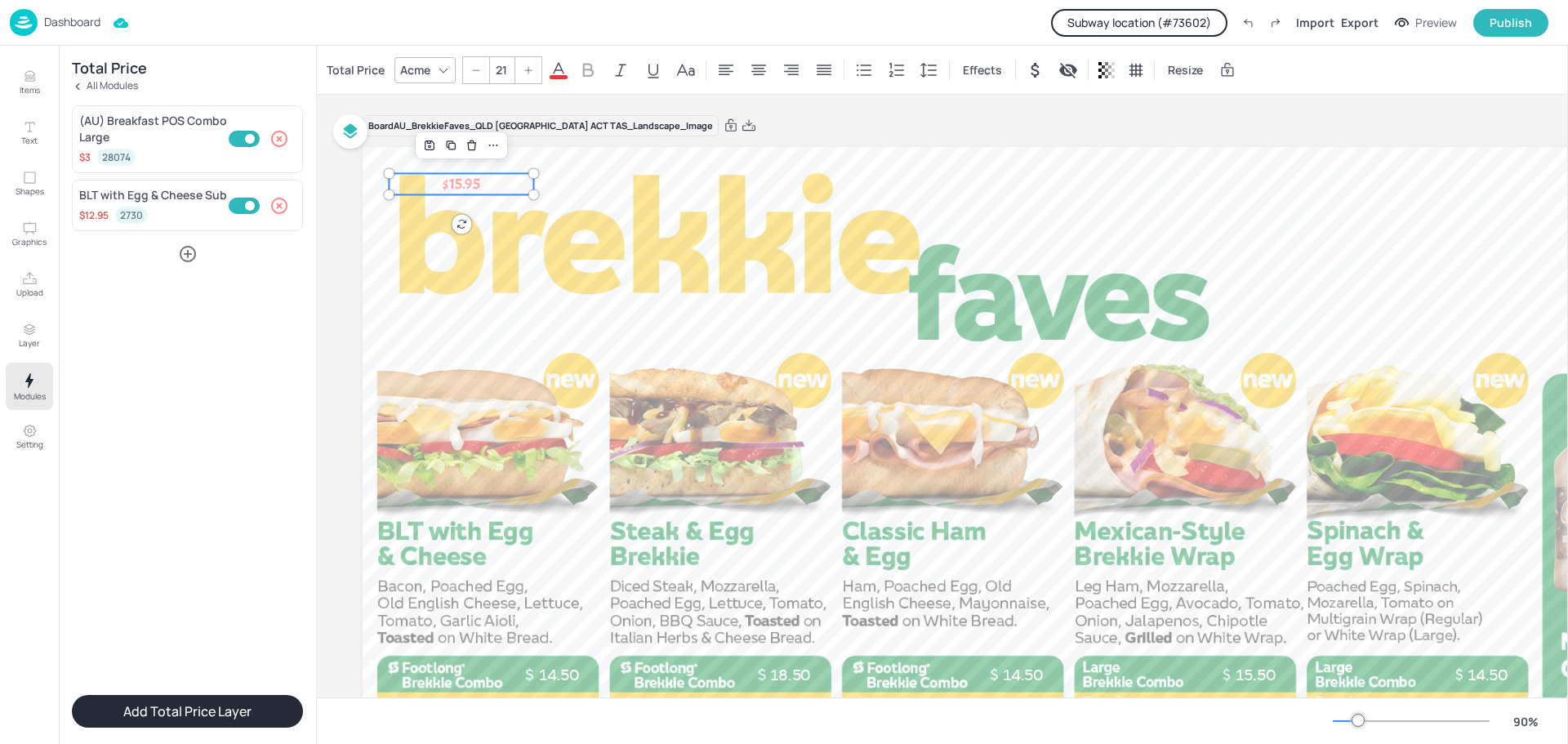
click at [436, 70] on div at bounding box center [444, 70] width 20 height 20
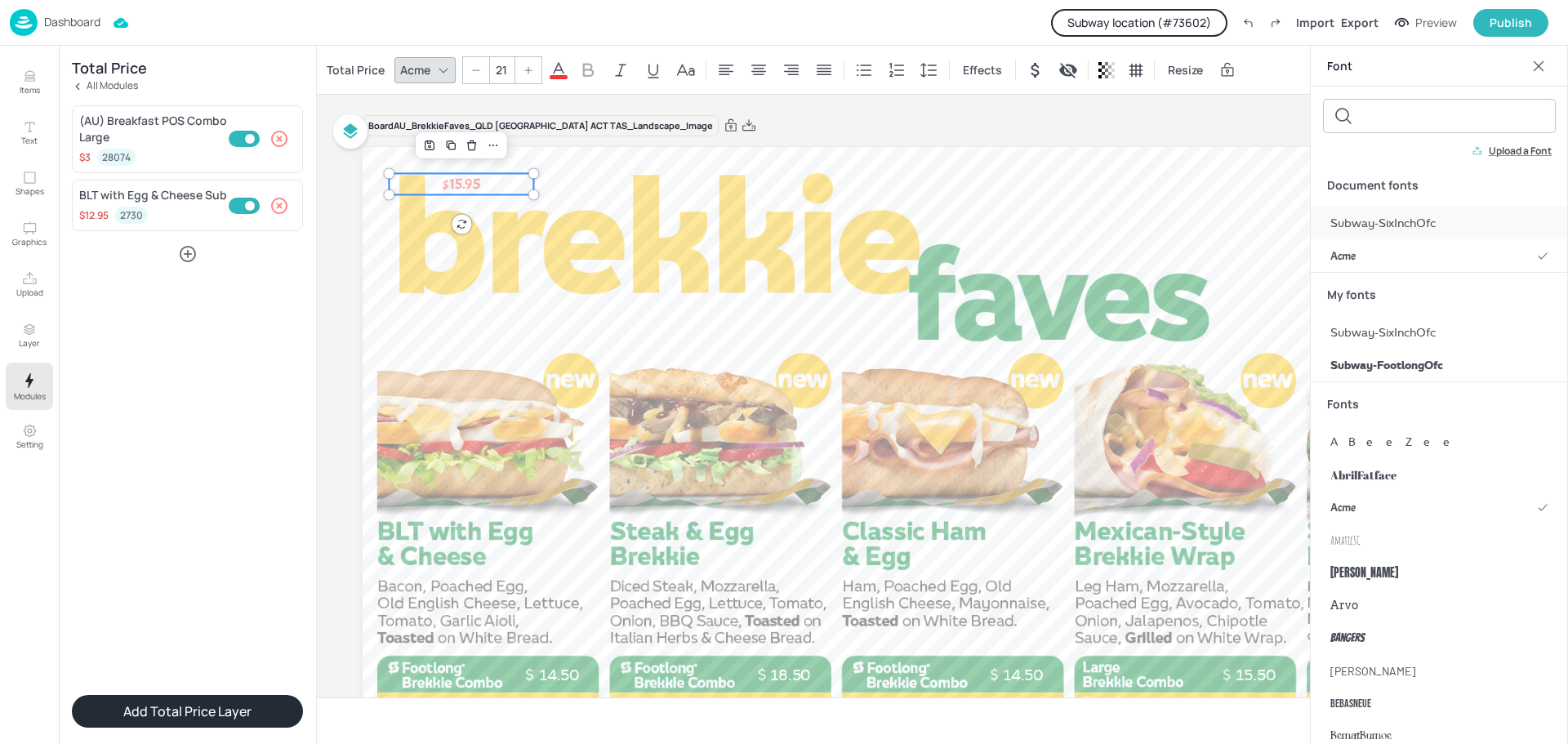
click at [1379, 224] on span "Subway-SixInchOfc" at bounding box center [1383, 224] width 106 height 18
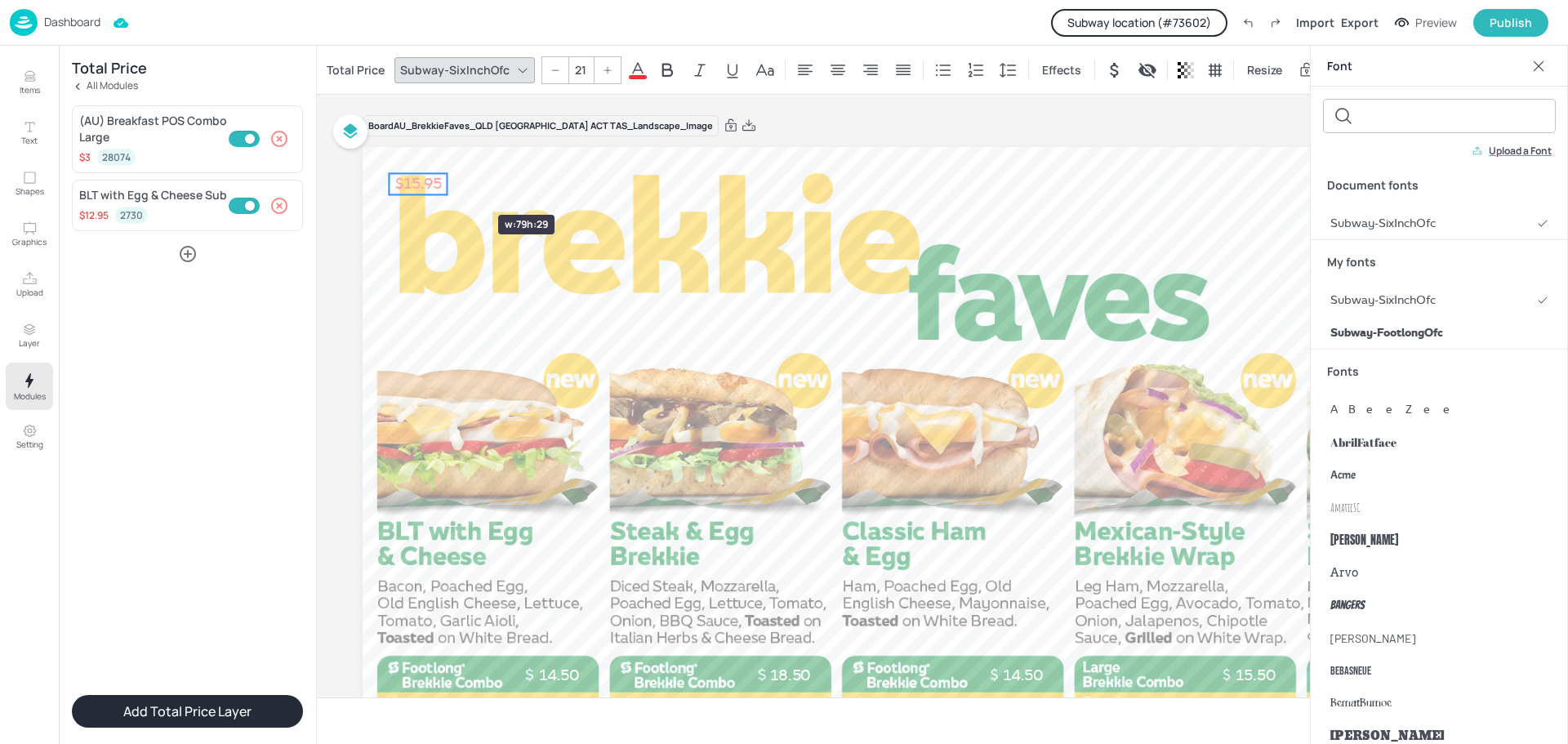
drag, startPoint x: 536, startPoint y: 186, endPoint x: 450, endPoint y: 186, distance: 86.0
click at [450, 186] on div at bounding box center [447, 184] width 13 height 22
click at [1107, 75] on icon "Hide symbol" at bounding box center [1114, 70] width 20 height 20
click at [641, 66] on icon at bounding box center [638, 70] width 20 height 20
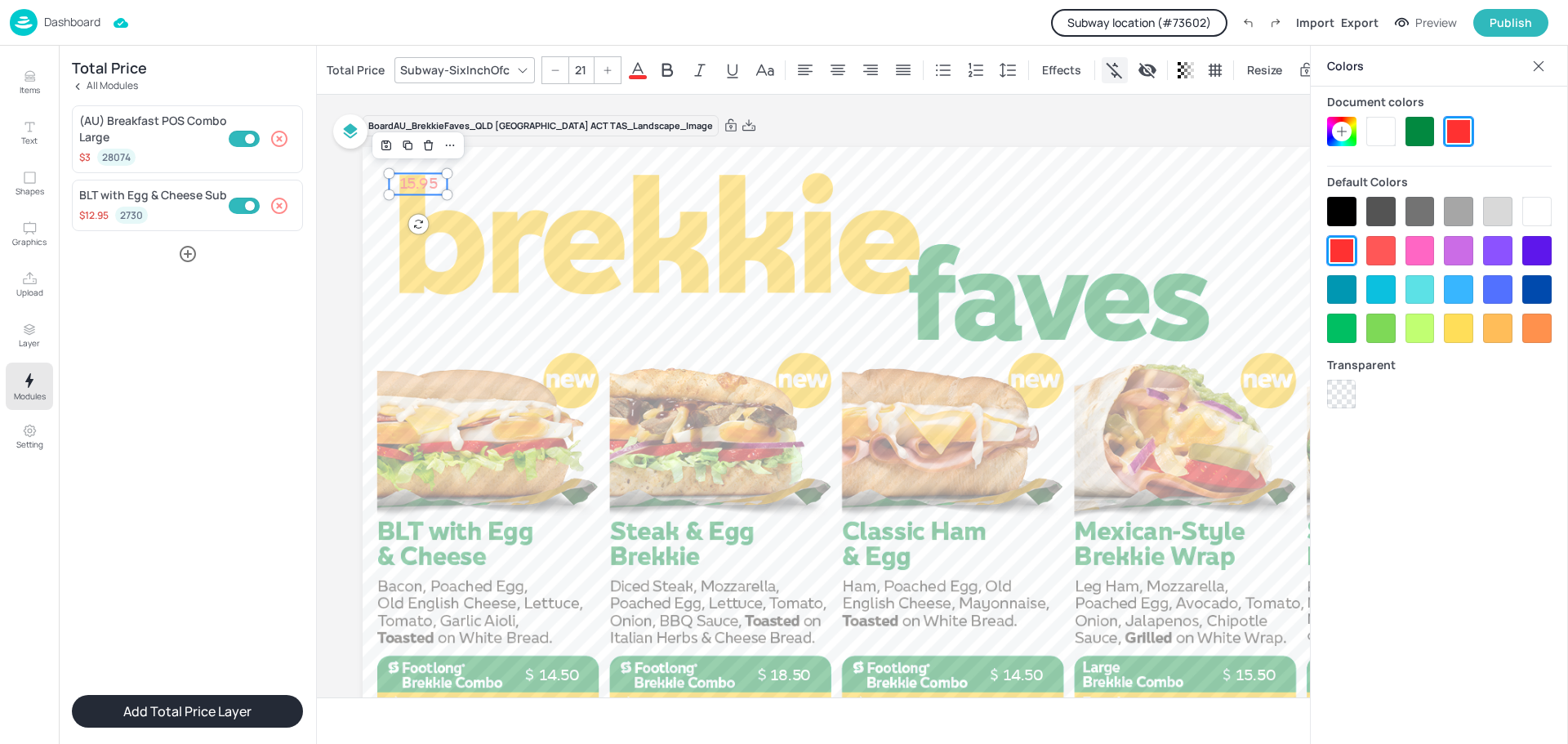
click at [1384, 131] on div at bounding box center [1381, 131] width 29 height 29
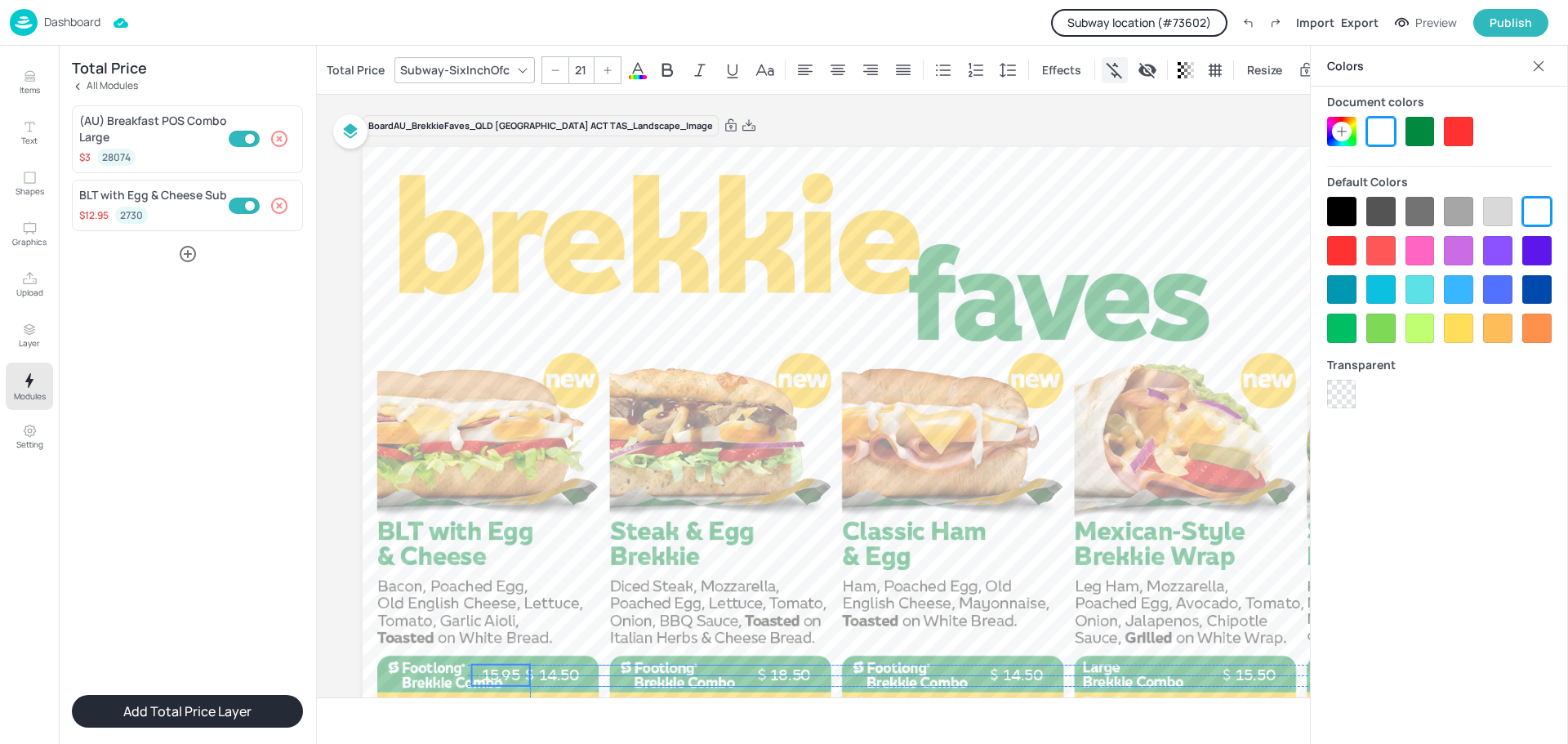
drag, startPoint x: 409, startPoint y: 180, endPoint x: 488, endPoint y: 670, distance: 496.3
click at [488, 670] on p "15.95" at bounding box center [501, 676] width 58 height 22
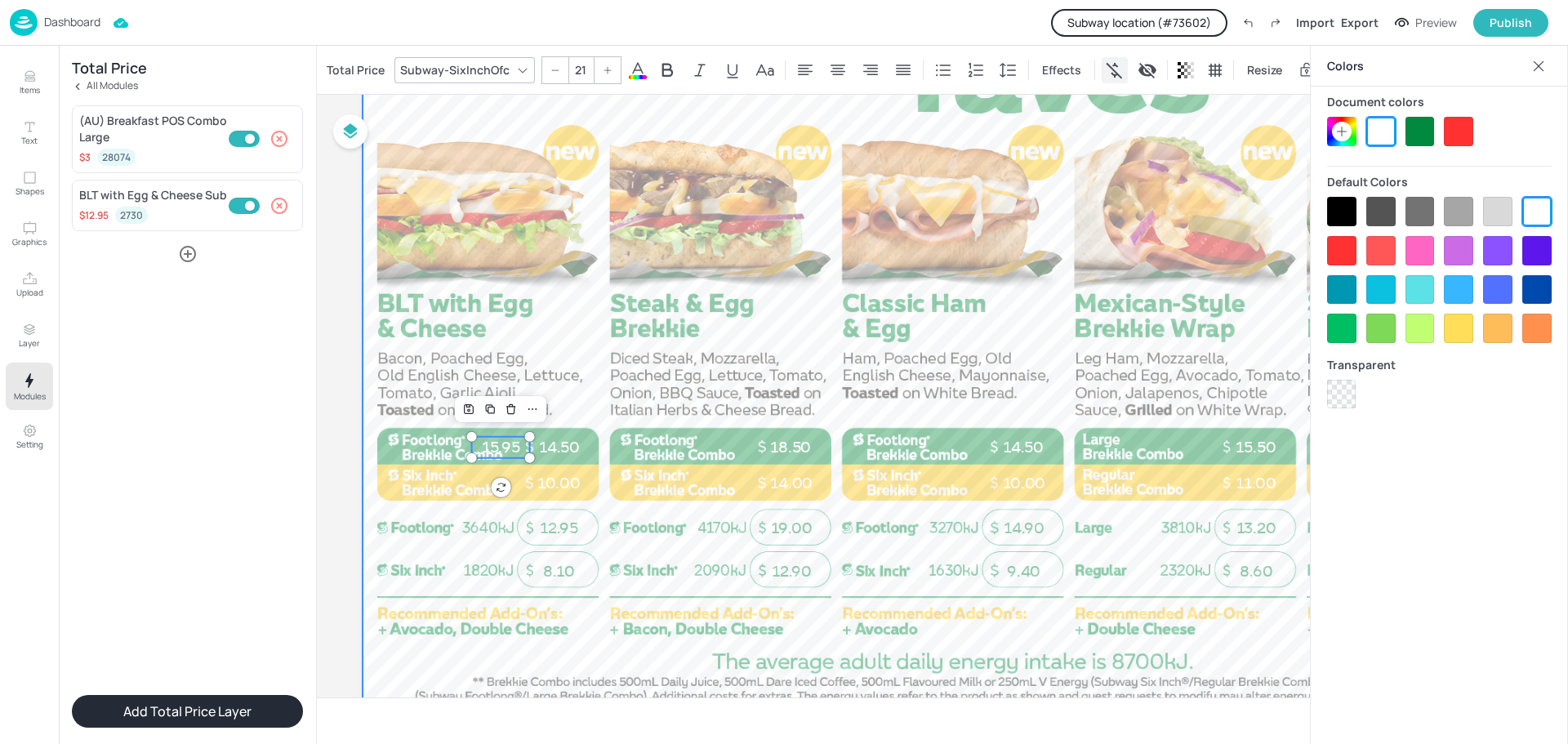
scroll to position [290, 0]
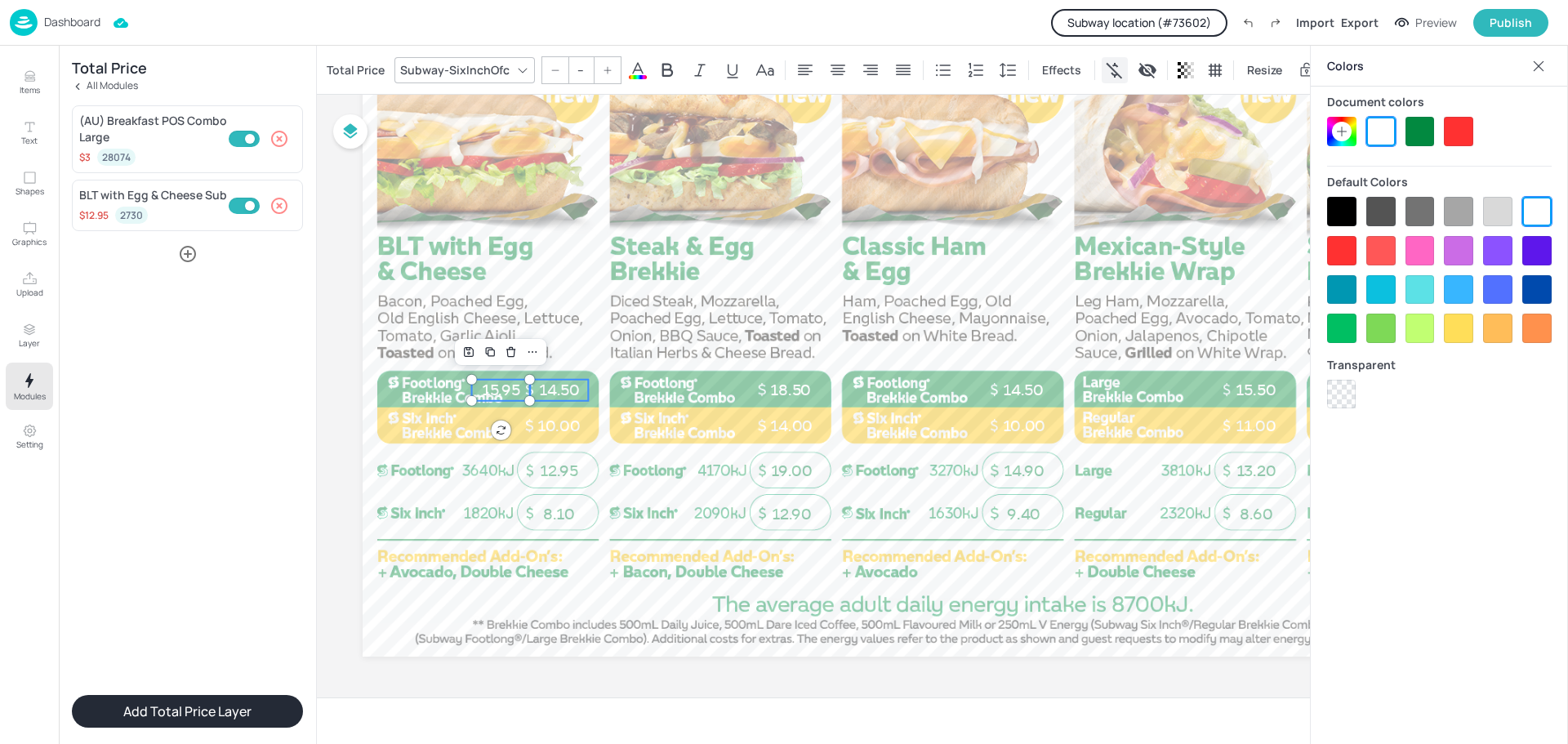
type input "21"
click at [561, 382] on span "14.50" at bounding box center [559, 389] width 41 height 19
click at [564, 349] on icon "Delete" at bounding box center [570, 351] width 13 height 13
drag, startPoint x: 503, startPoint y: 386, endPoint x: 561, endPoint y: 389, distance: 58.1
click at [561, 389] on p "15.95" at bounding box center [558, 391] width 58 height 22
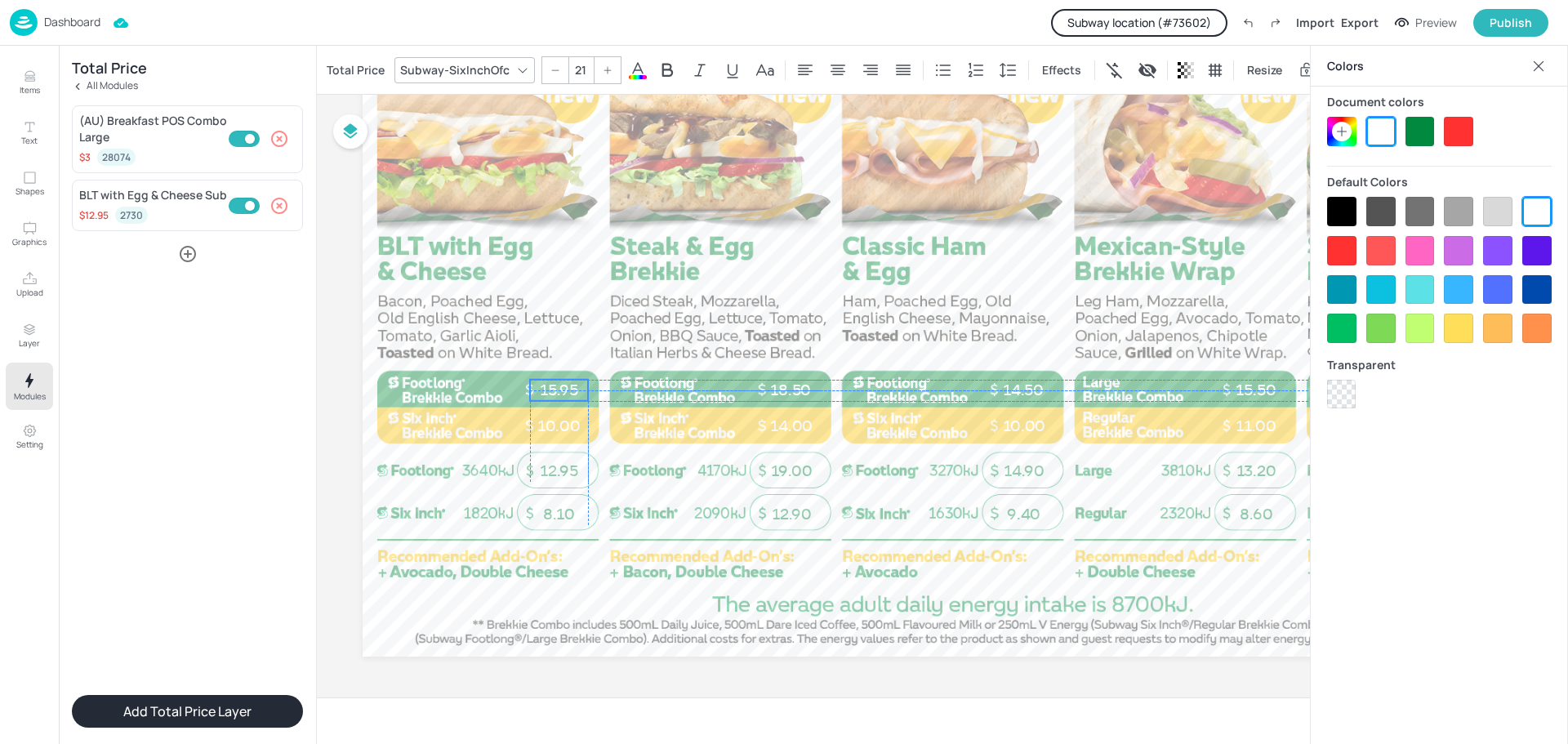
click at [561, 390] on p "15.95" at bounding box center [558, 391] width 58 height 22
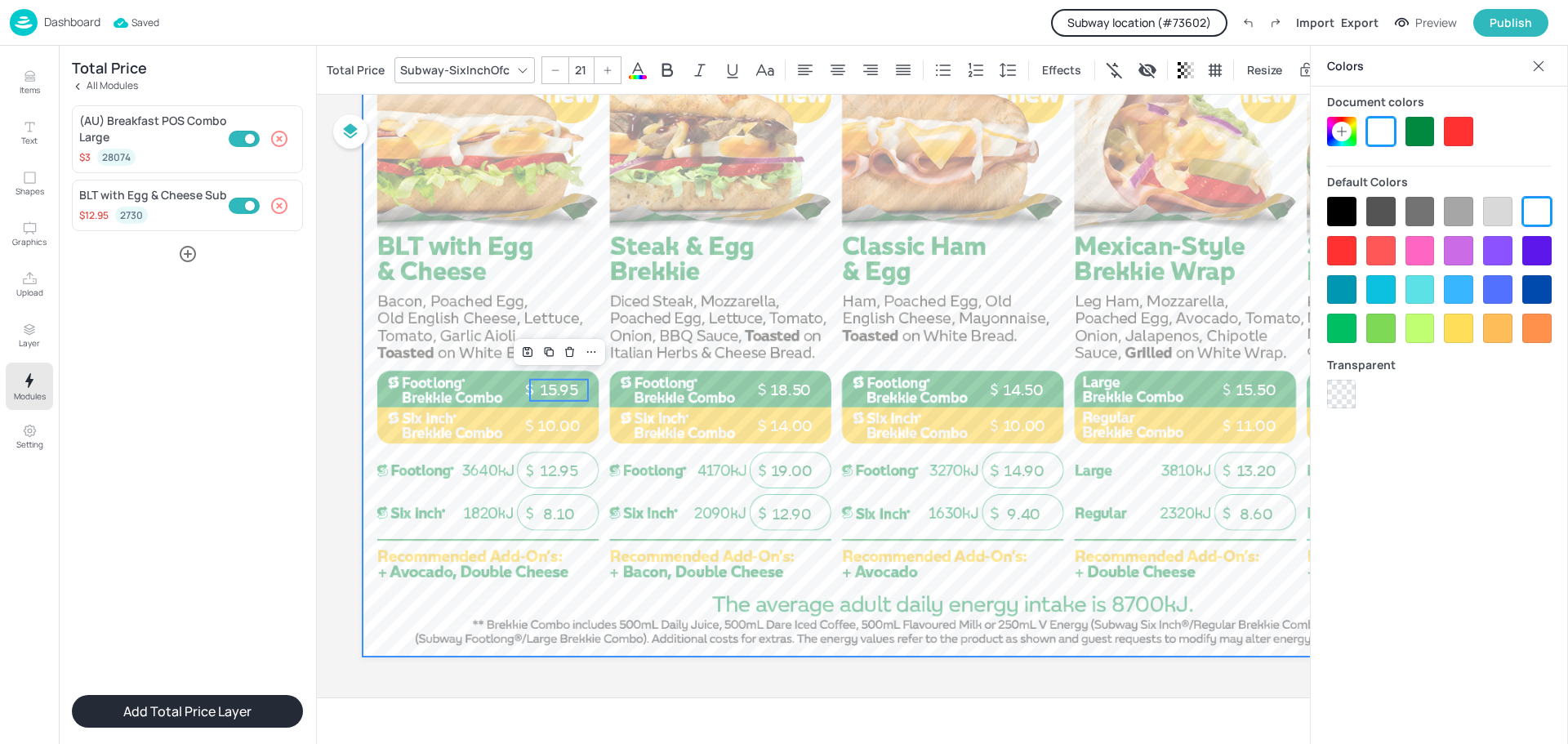
click at [474, 368] on div at bounding box center [1068, 259] width 1413 height 795
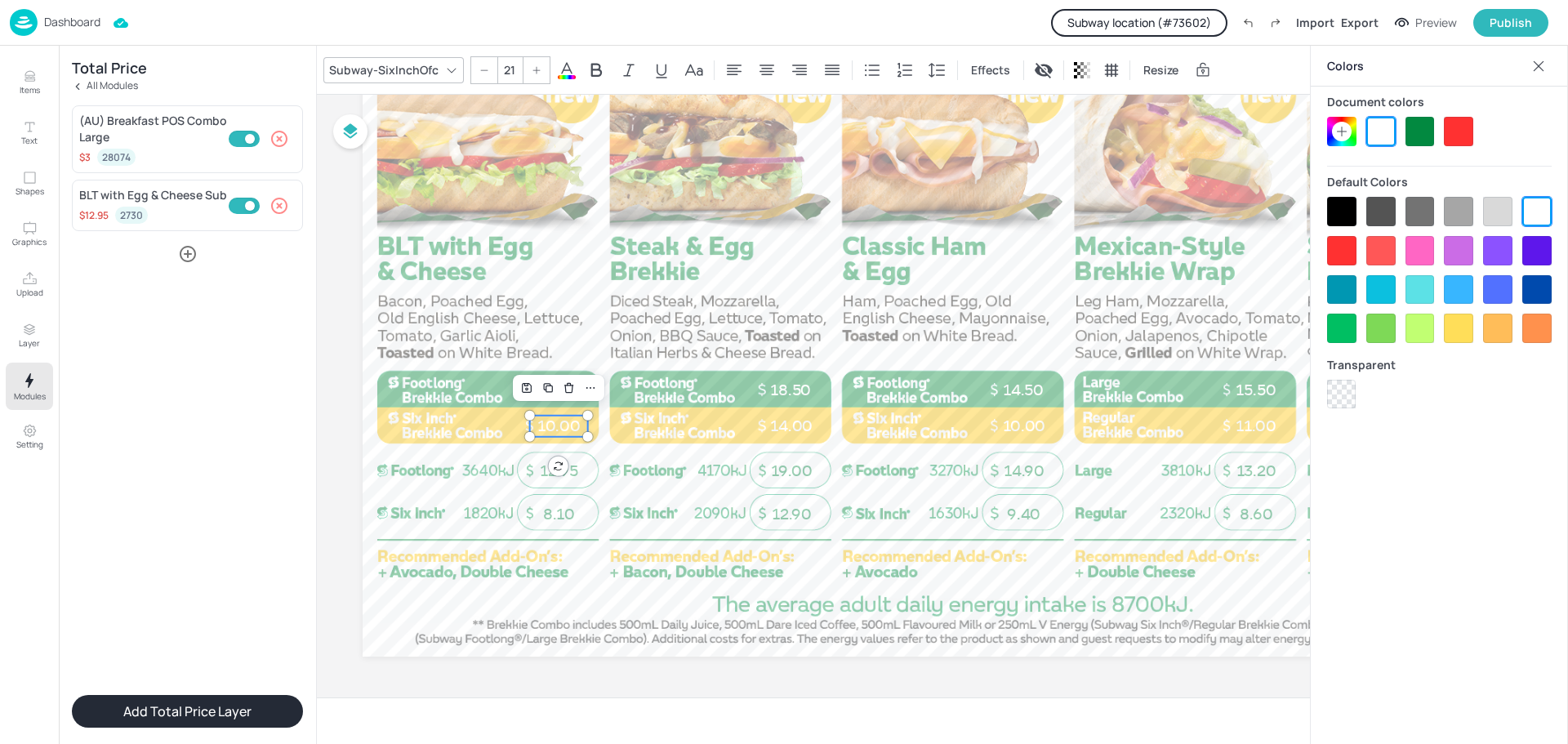
click at [554, 419] on span "10.00" at bounding box center [558, 425] width 42 height 19
click at [82, 86] on icon at bounding box center [78, 87] width 12 height 12
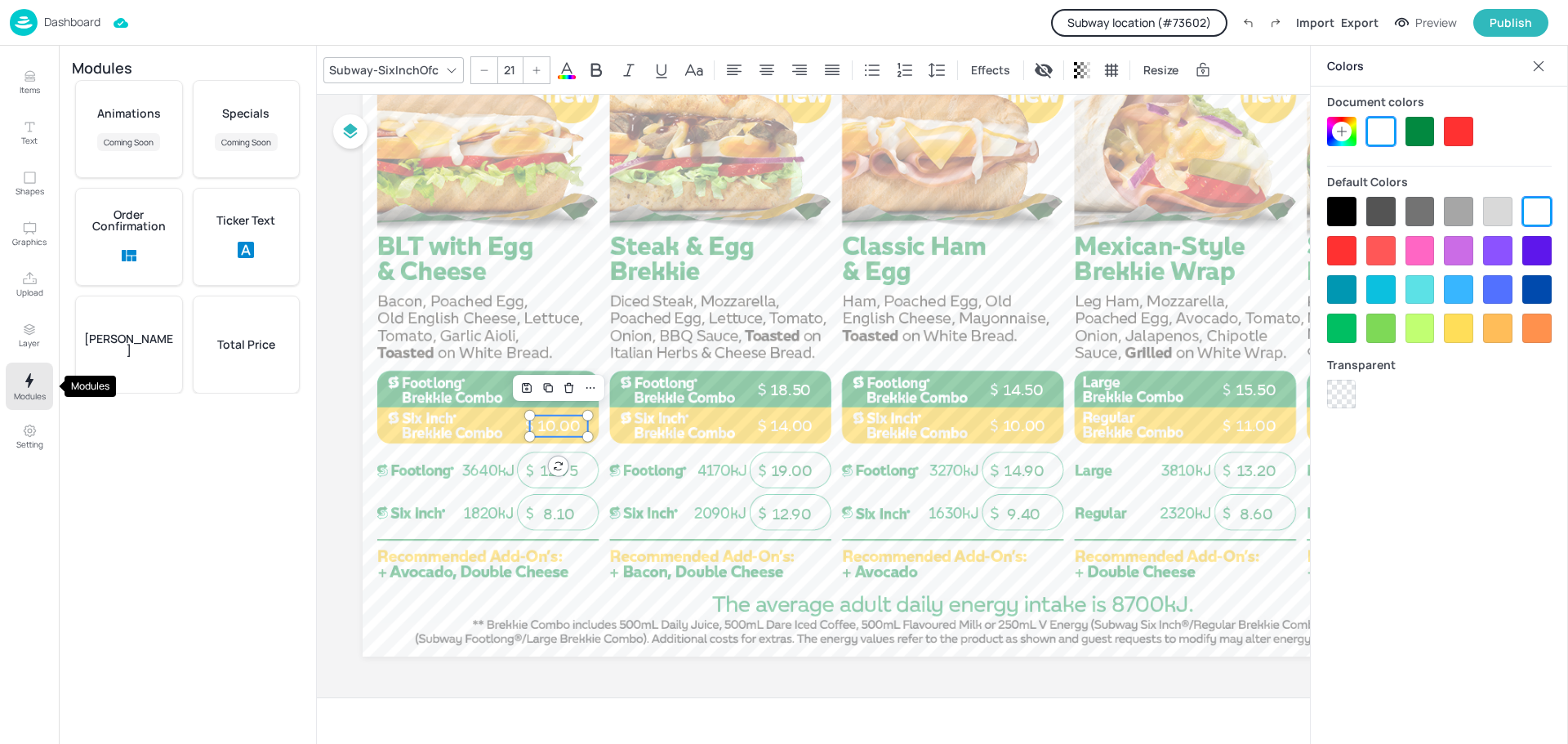
click at [25, 386] on icon "Modules" at bounding box center [29, 380] width 20 height 20
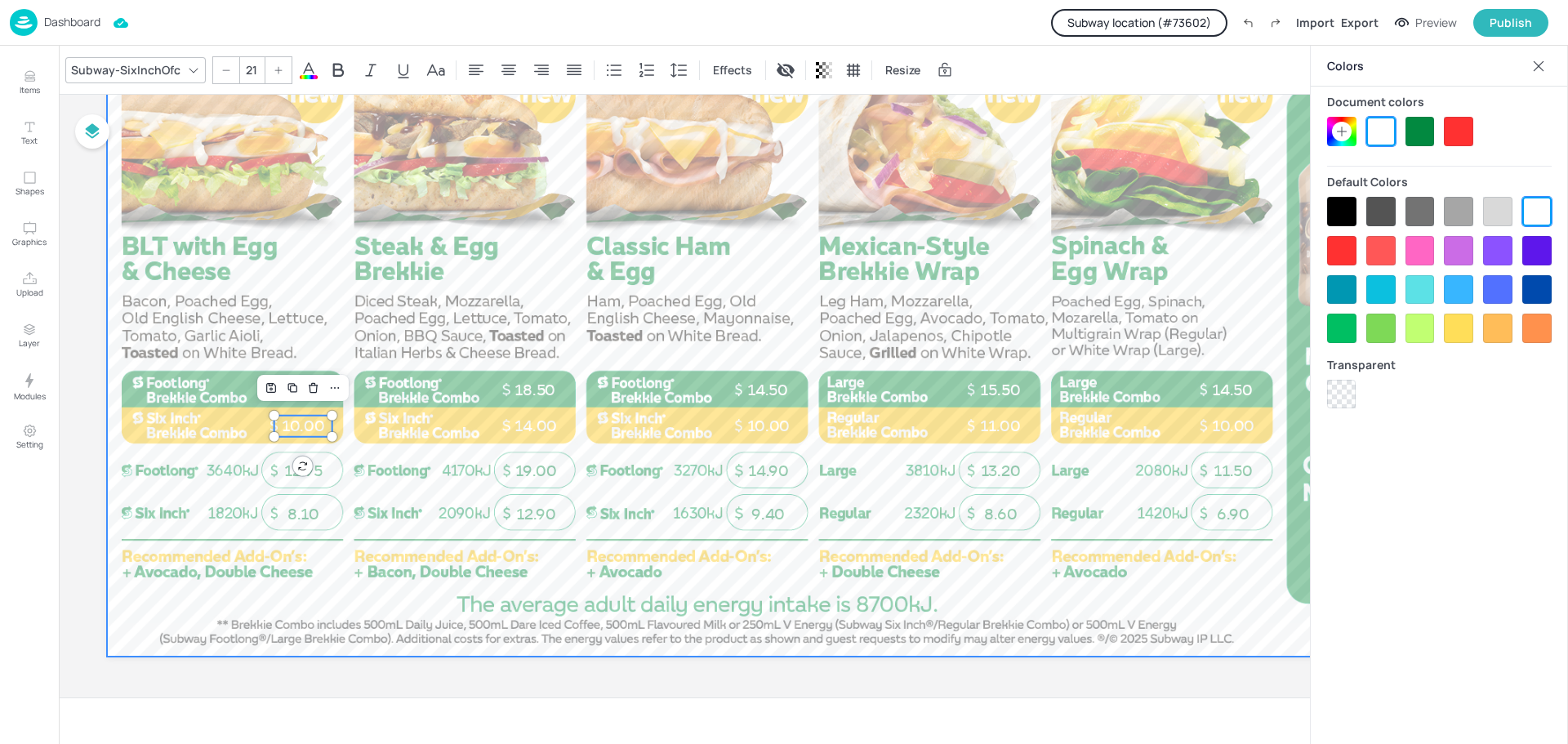
scroll to position [285, 0]
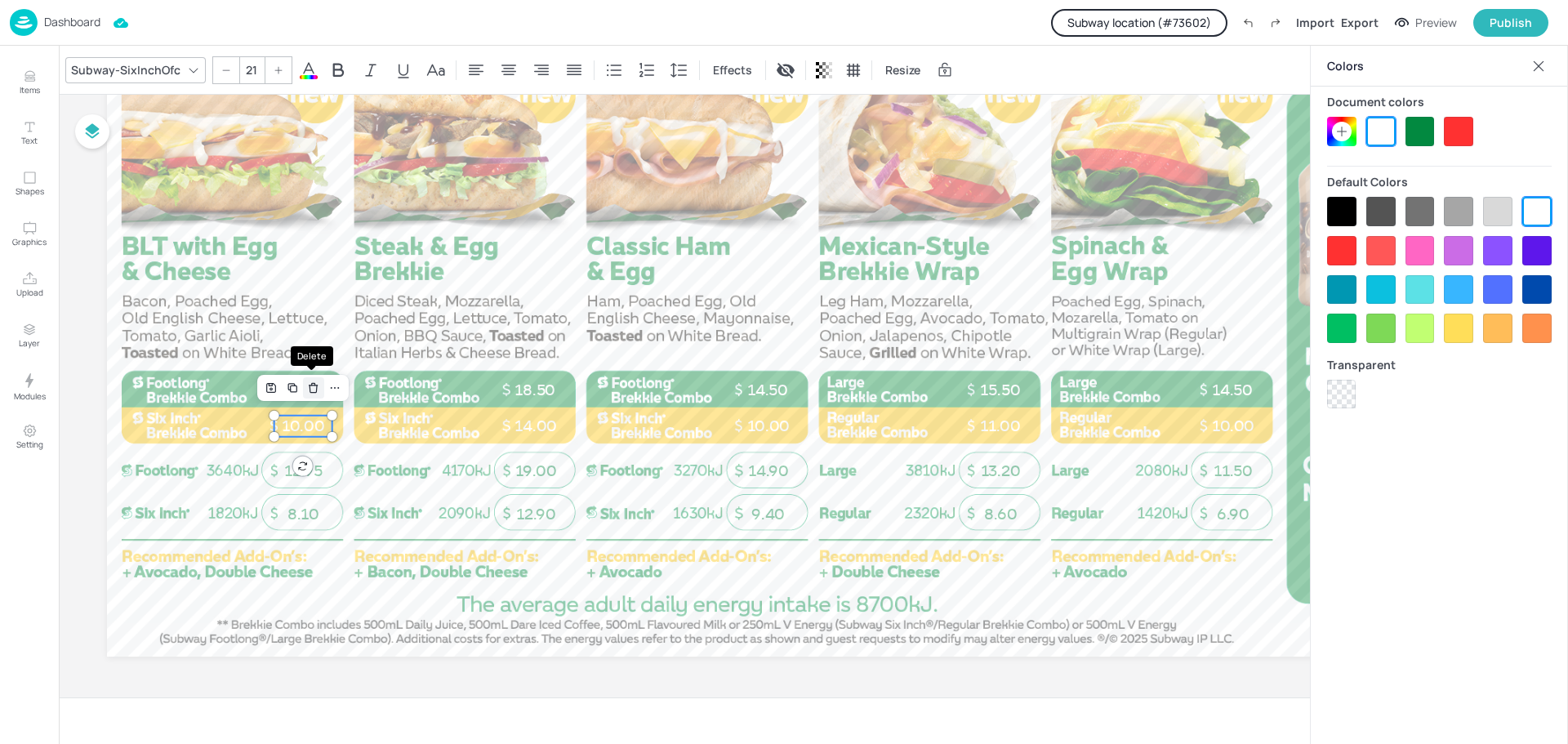
click at [311, 389] on icon "Delete" at bounding box center [313, 387] width 13 height 13
click at [300, 385] on p "15.95" at bounding box center [303, 391] width 58 height 22
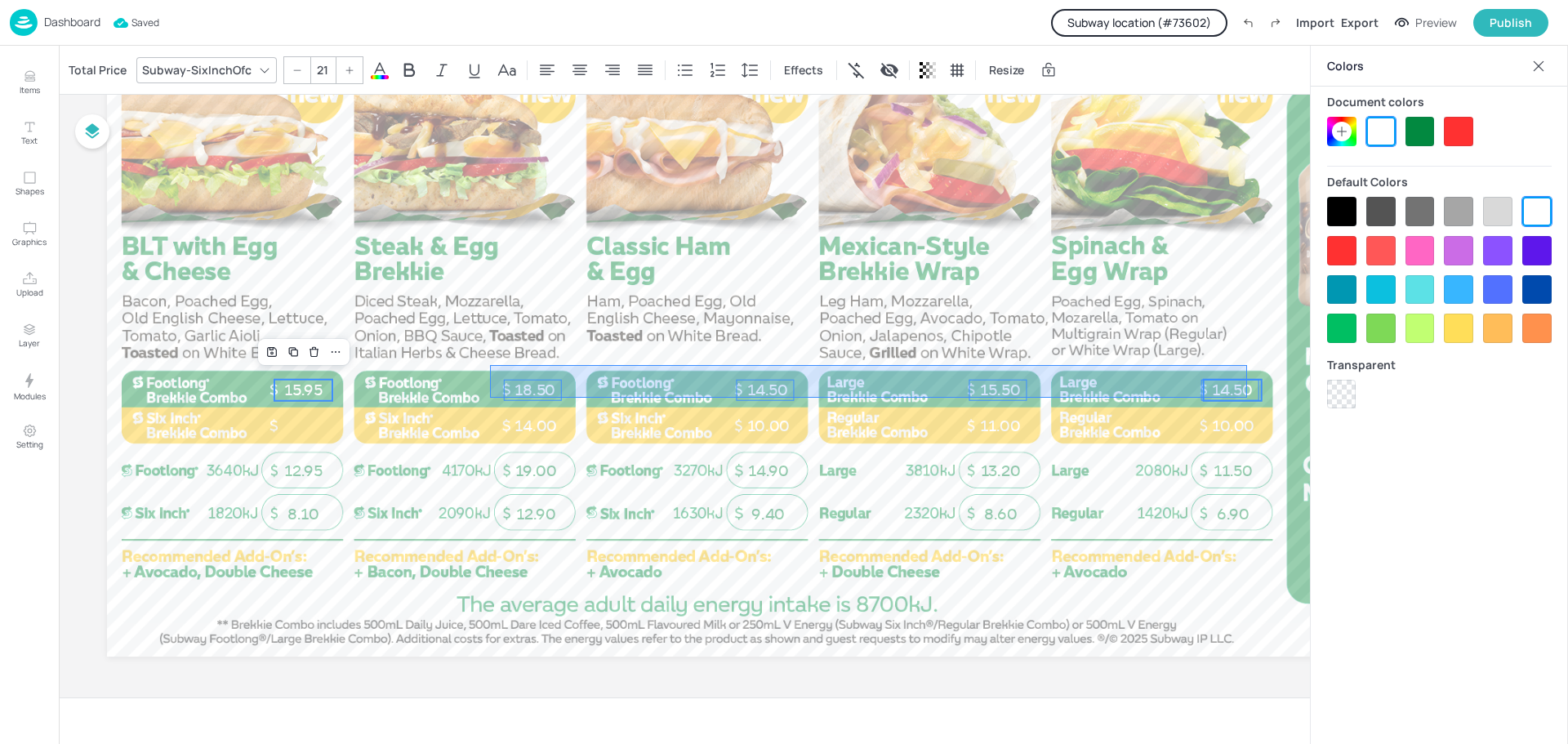
drag, startPoint x: 490, startPoint y: 365, endPoint x: 1247, endPoint y: 398, distance: 757.7
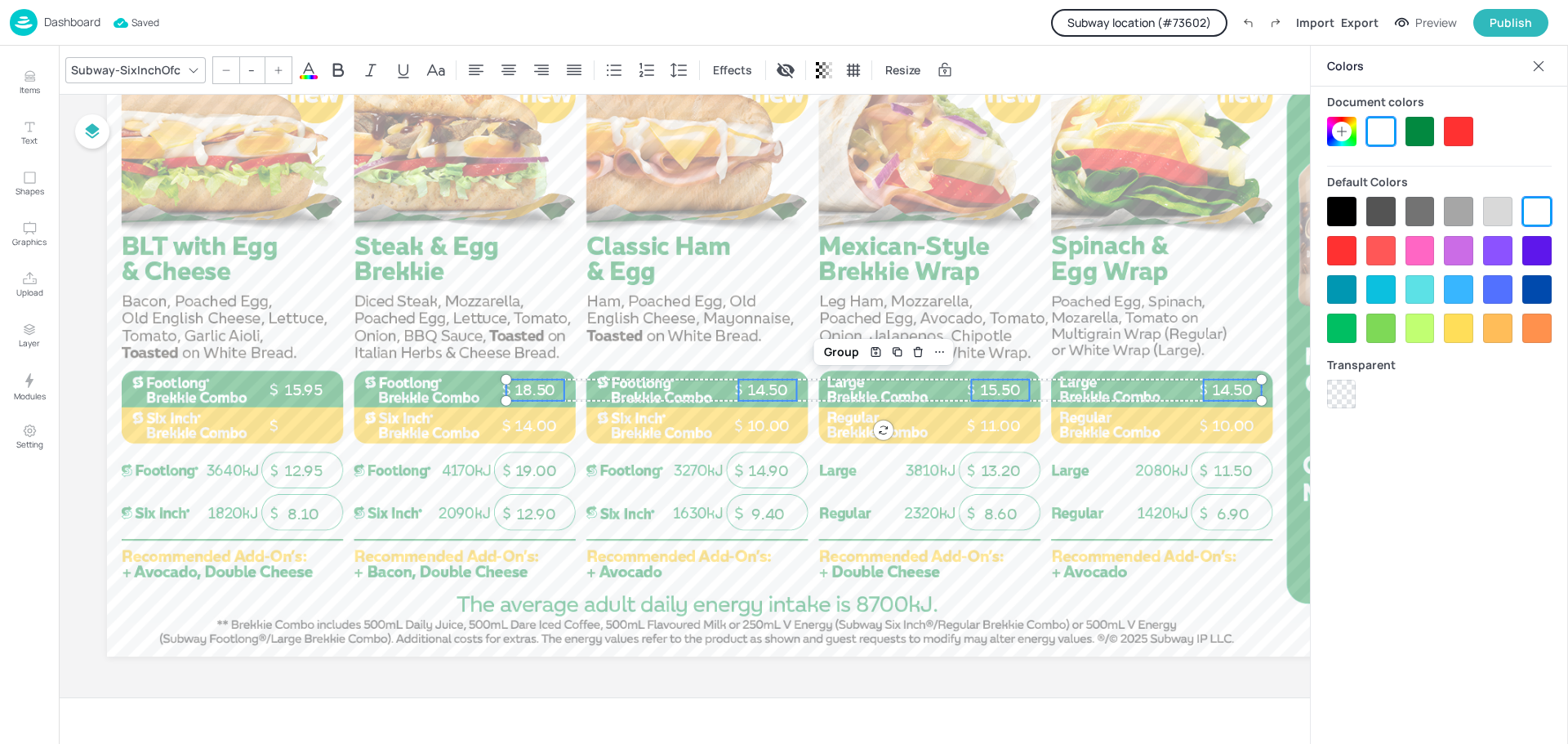
type input "21"
click at [919, 355] on icon "Delete" at bounding box center [919, 354] width 8 height 8
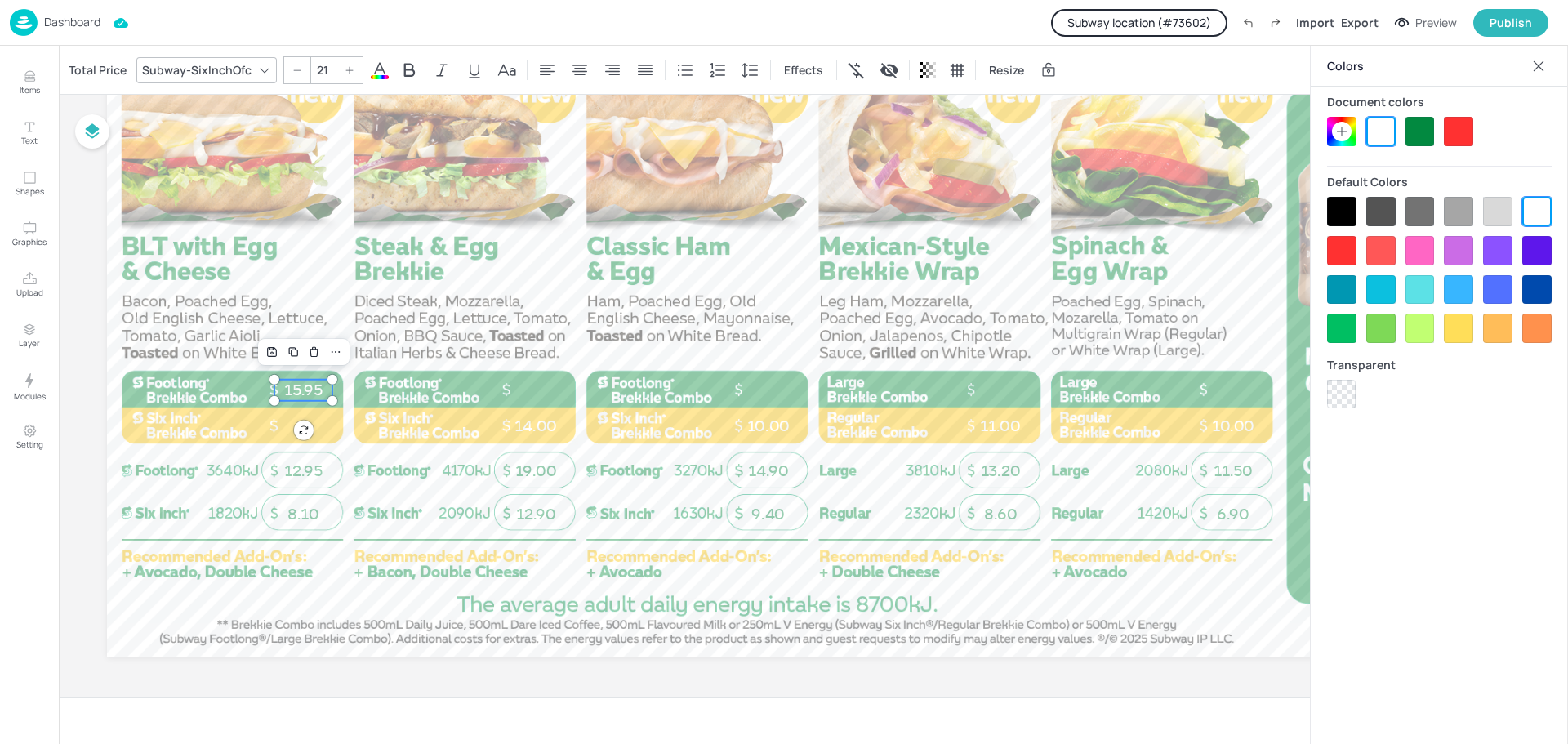
click at [302, 383] on p "15.95" at bounding box center [303, 391] width 58 height 22
click at [291, 350] on icon "Duplicate" at bounding box center [292, 351] width 13 height 13
type input "--"
drag, startPoint x: 307, startPoint y: 396, endPoint x: 533, endPoint y: 390, distance: 226.1
click at [533, 390] on p "15.95" at bounding box center [536, 391] width 58 height 22
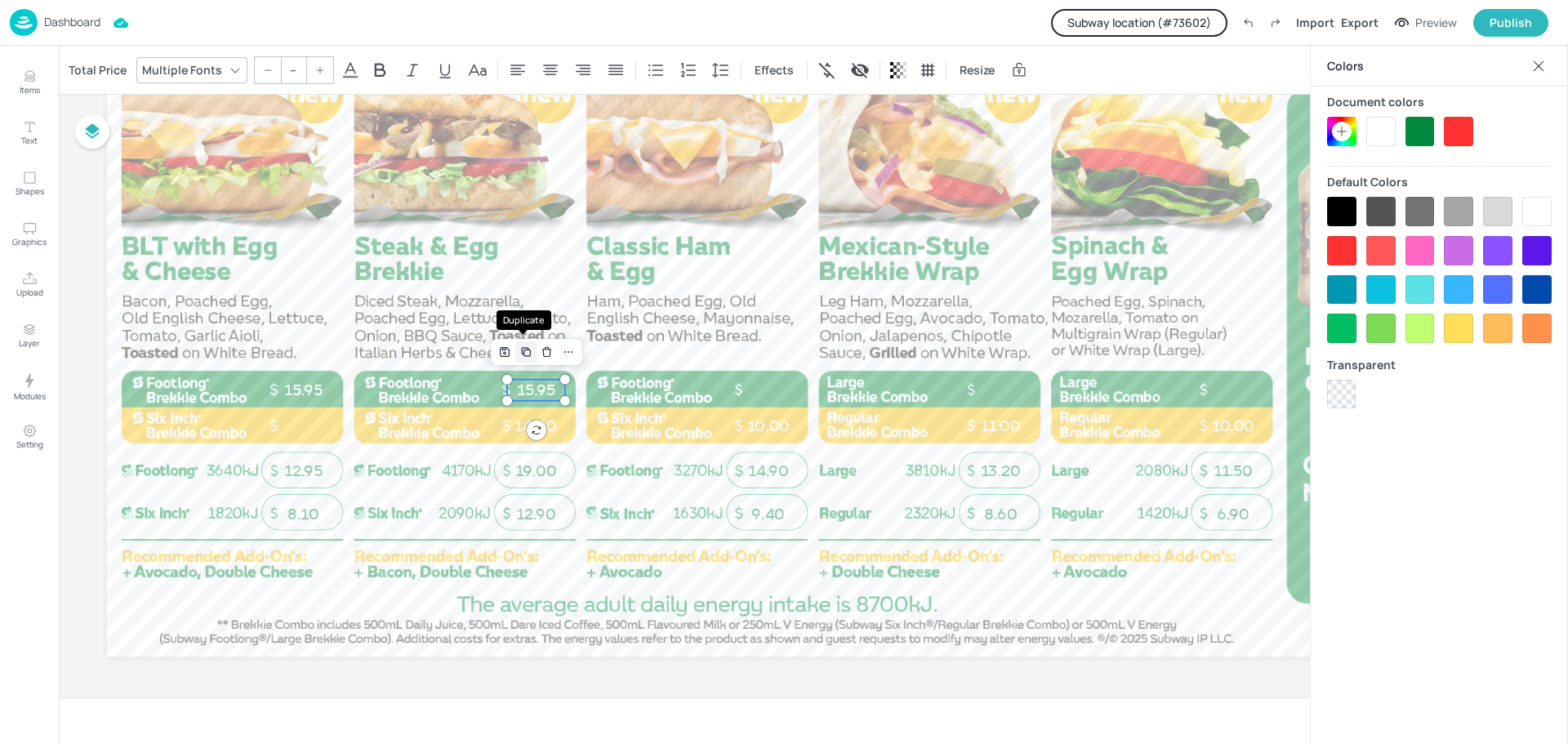
click at [523, 350] on icon "Duplicate" at bounding box center [525, 351] width 13 height 13
drag, startPoint x: 533, startPoint y: 395, endPoint x: 756, endPoint y: 390, distance: 223.1
click at [756, 390] on p "15.95" at bounding box center [767, 391] width 58 height 22
click at [754, 354] on icon "Duplicate" at bounding box center [757, 350] width 7 height 7
drag, startPoint x: 767, startPoint y: 395, endPoint x: 992, endPoint y: 390, distance: 225.1
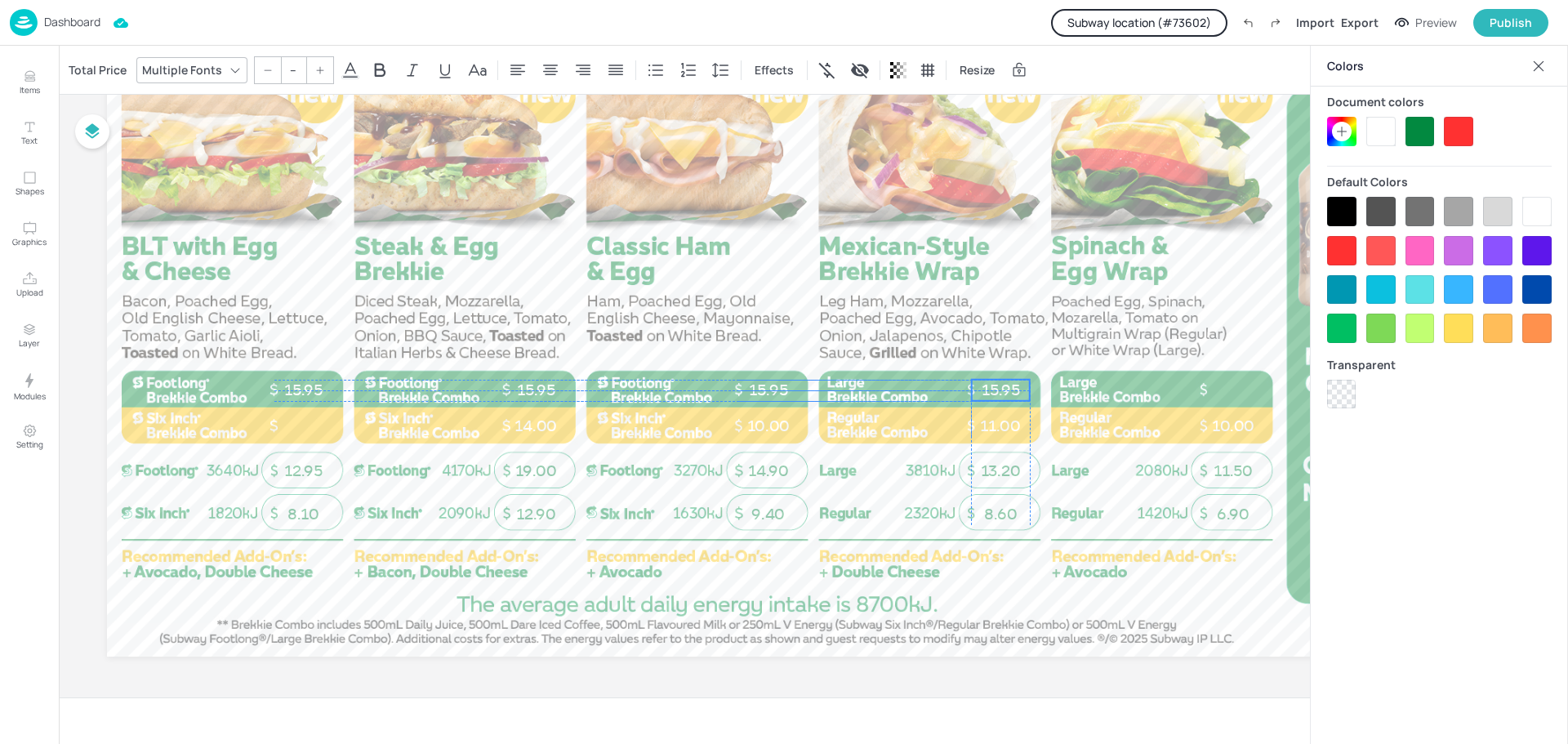
click at [992, 390] on p "15.95" at bounding box center [1000, 391] width 58 height 22
click at [989, 349] on icon "Duplicate" at bounding box center [989, 351] width 13 height 13
drag, startPoint x: 1002, startPoint y: 399, endPoint x: 1227, endPoint y: 390, distance: 225.2
click at [1227, 390] on p "15.95" at bounding box center [1233, 391] width 58 height 22
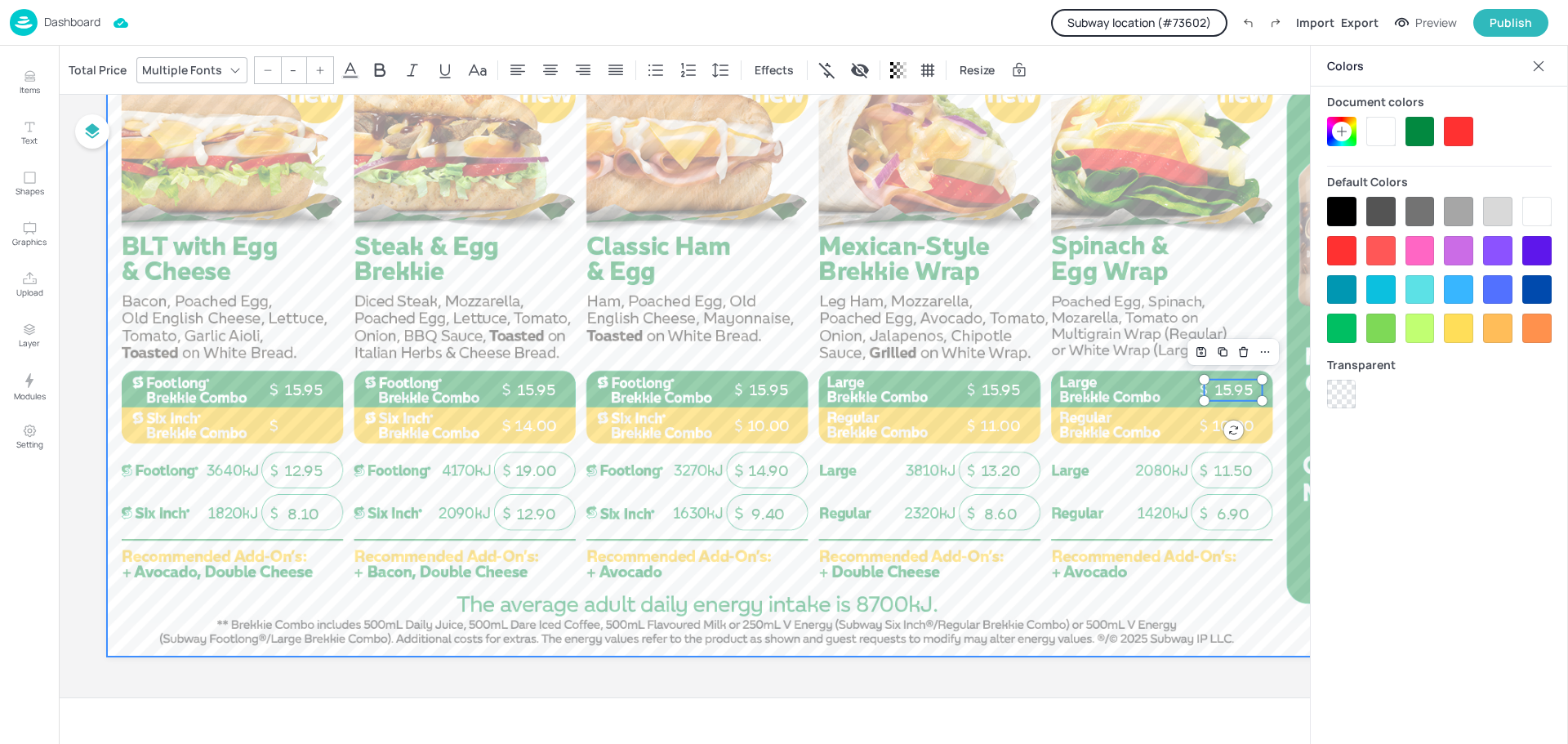
click at [1099, 337] on div at bounding box center [812, 259] width 1413 height 795
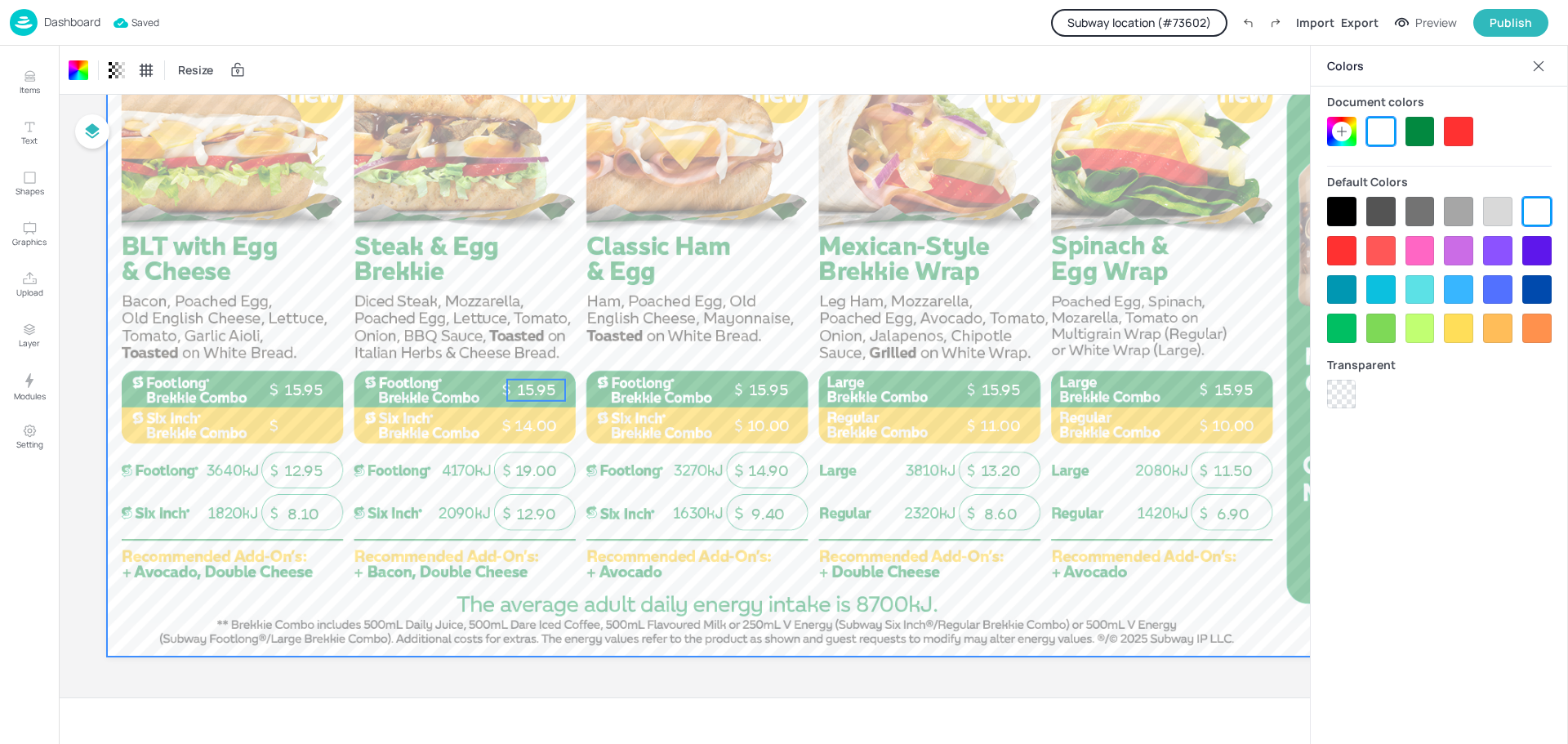
click at [538, 389] on p "15.95" at bounding box center [536, 391] width 58 height 22
